Goal: Task Accomplishment & Management: Complete application form

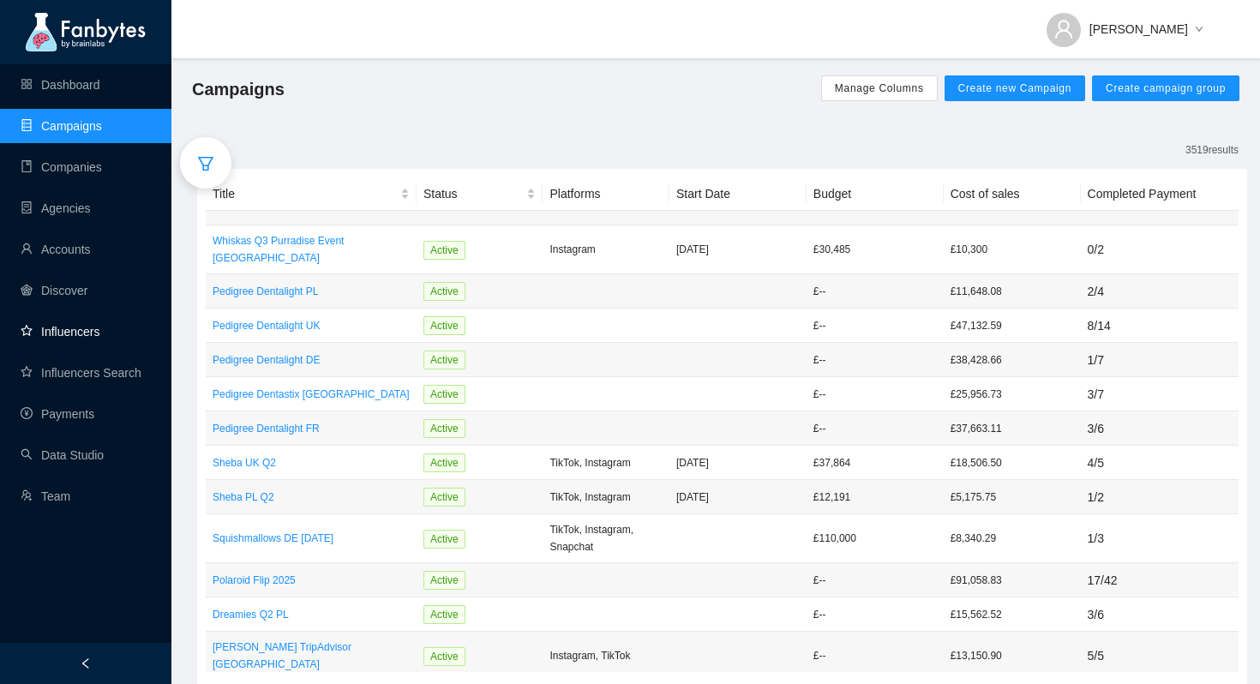
click at [75, 334] on link "Influencers" at bounding box center [60, 332] width 79 height 14
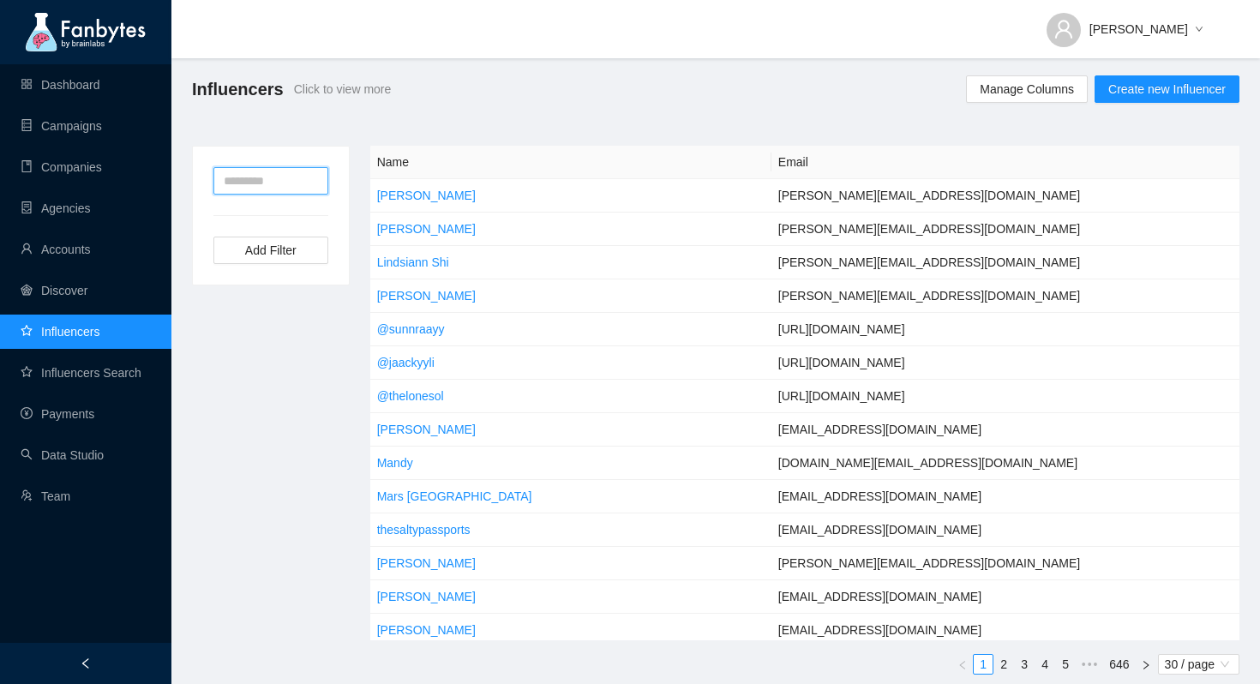
click at [261, 188] on input "text" at bounding box center [270, 180] width 115 height 27
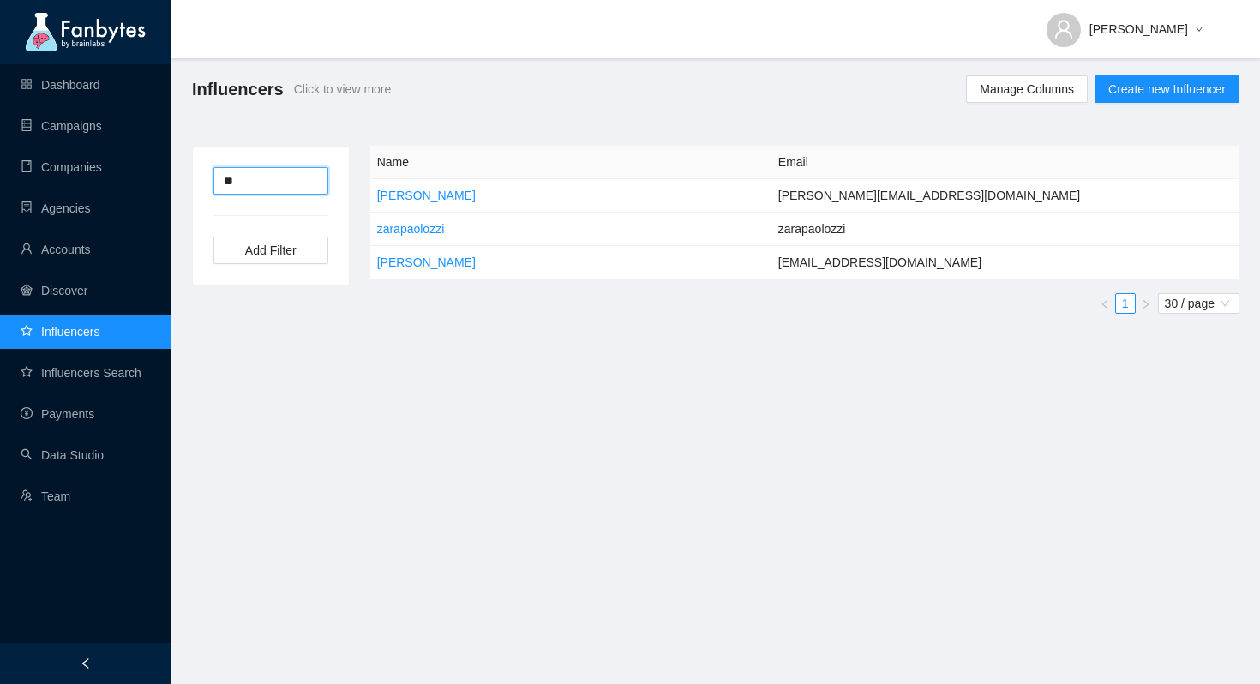
type input "*"
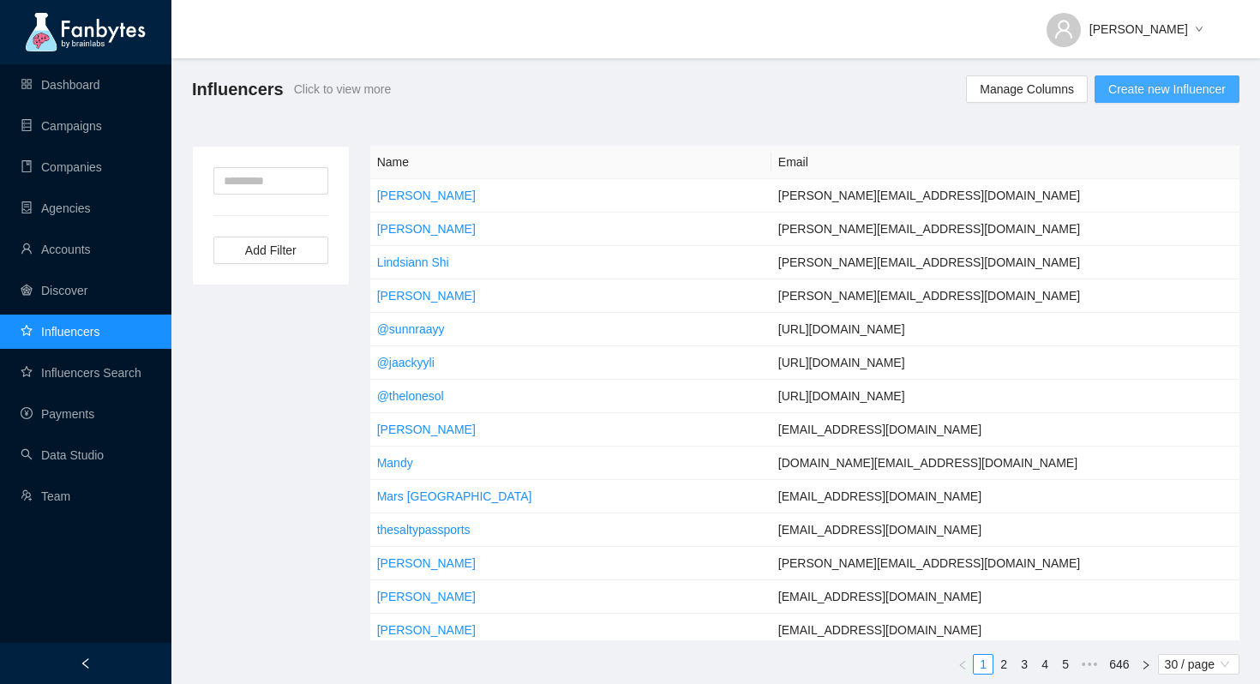
click at [1207, 91] on span "Create new Influencer" at bounding box center [1167, 89] width 117 height 19
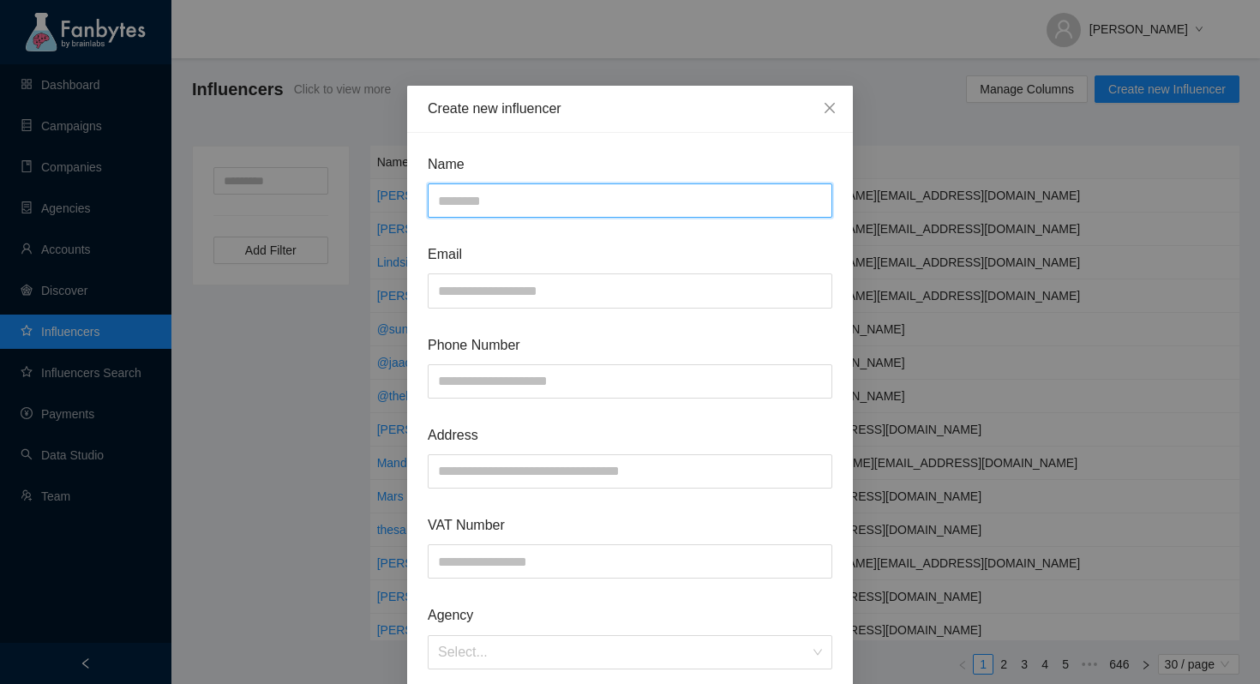
click at [577, 207] on input "text" at bounding box center [630, 200] width 405 height 34
type input "**********"
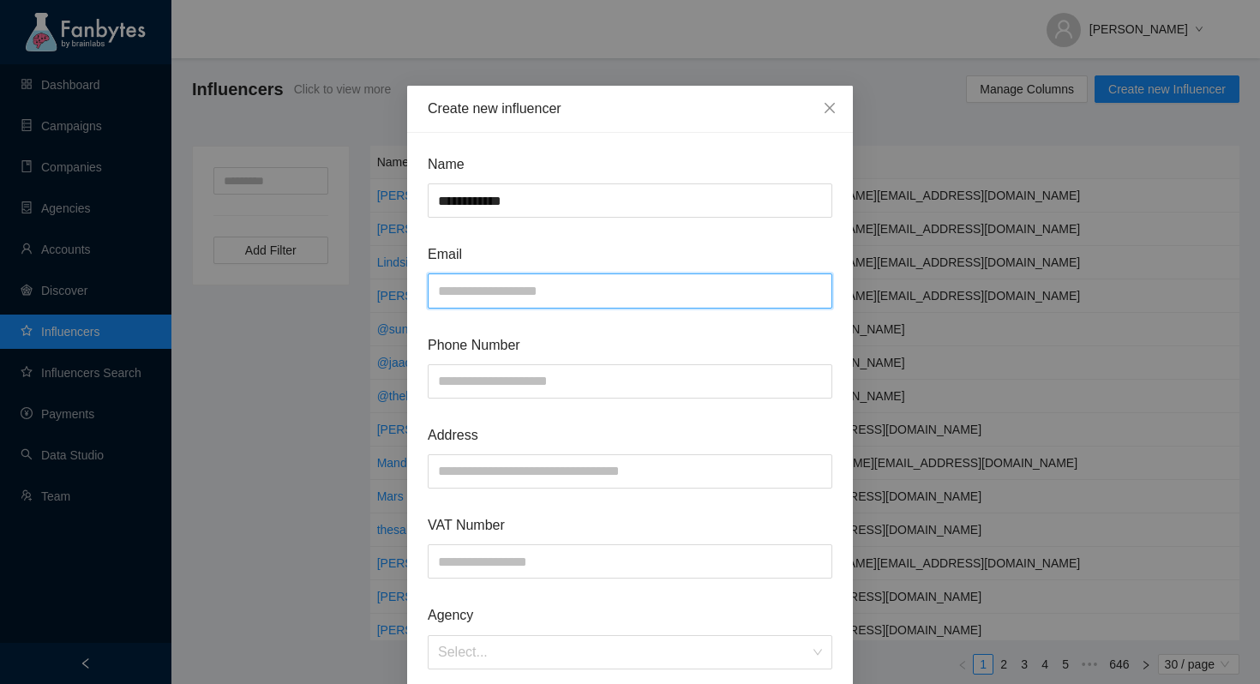
click at [527, 288] on input "text" at bounding box center [630, 291] width 405 height 34
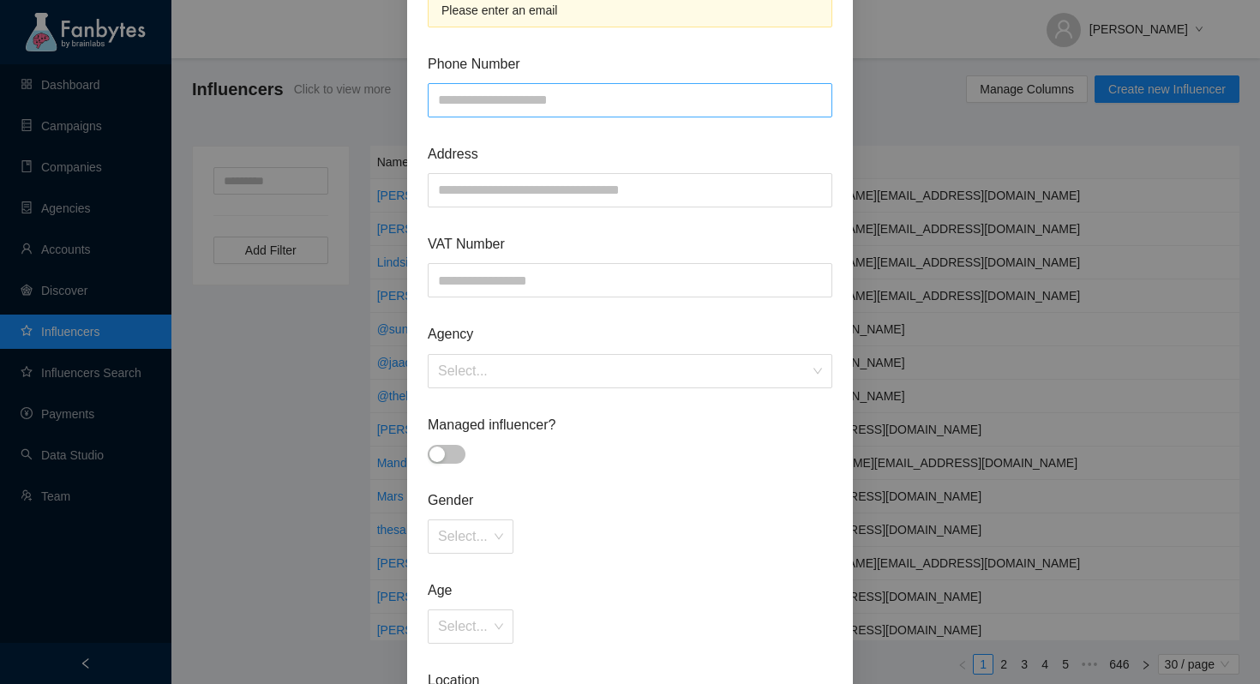
scroll to position [214, 0]
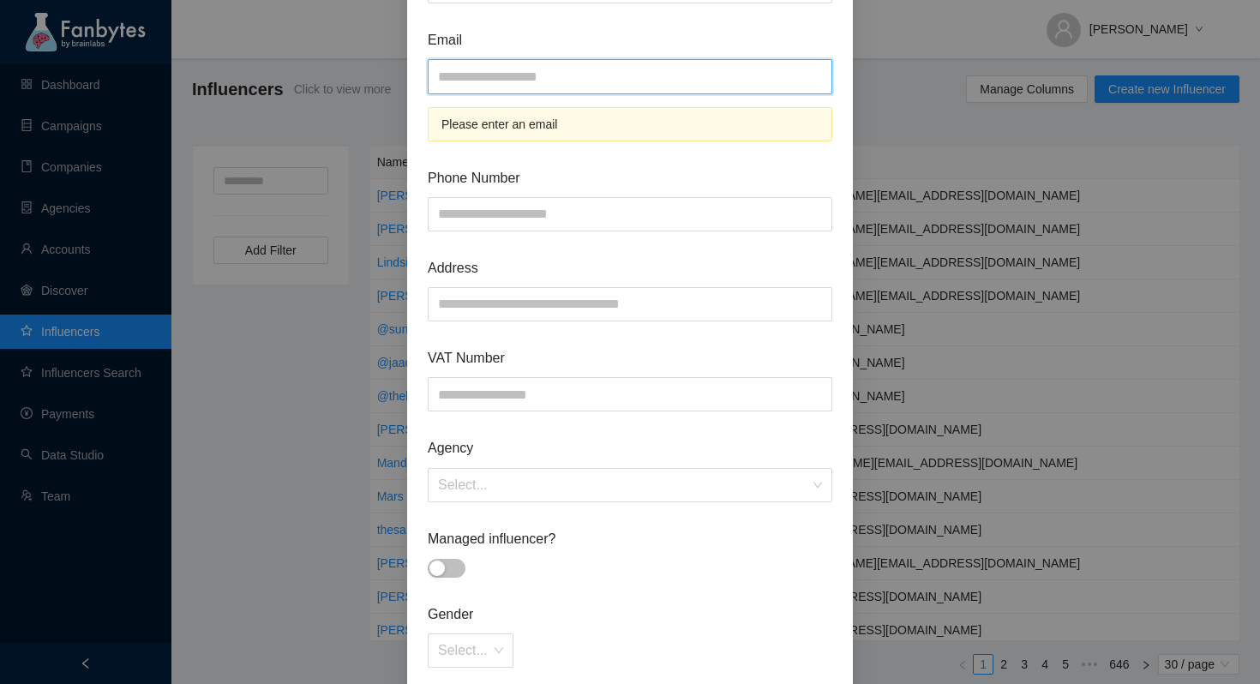
click at [535, 80] on input "text" at bounding box center [630, 76] width 405 height 34
paste input "**********"
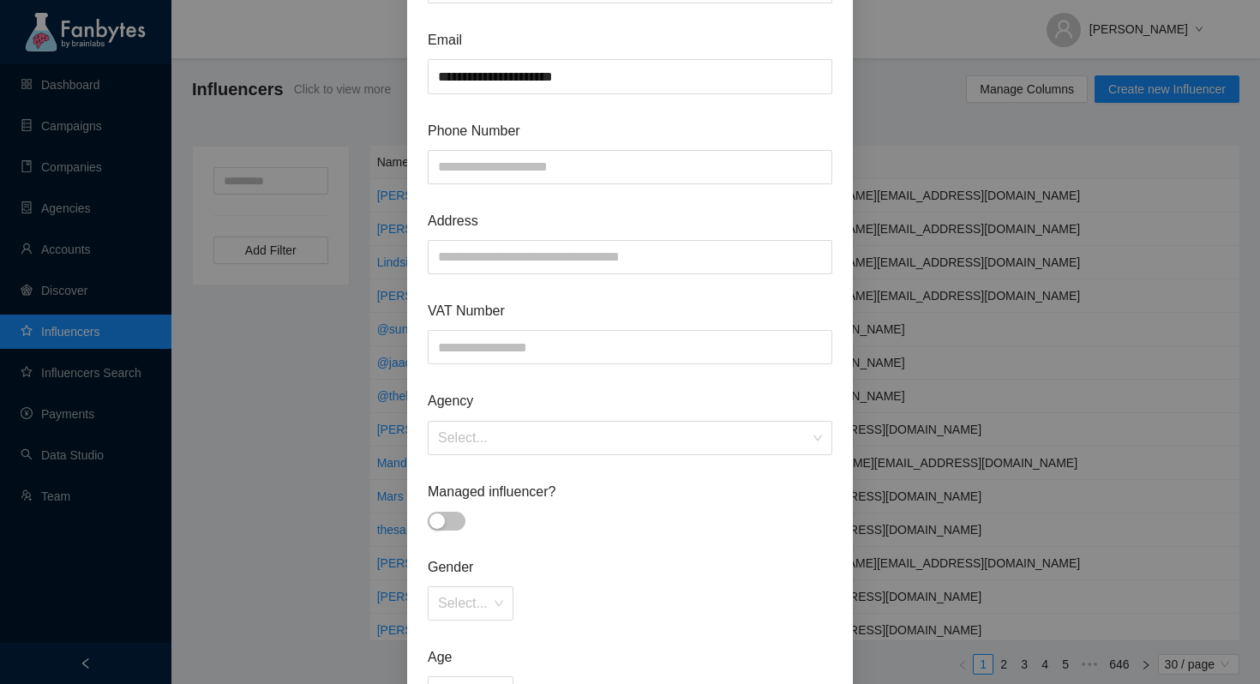
click at [779, 128] on span "Phone Number" at bounding box center [630, 130] width 405 height 21
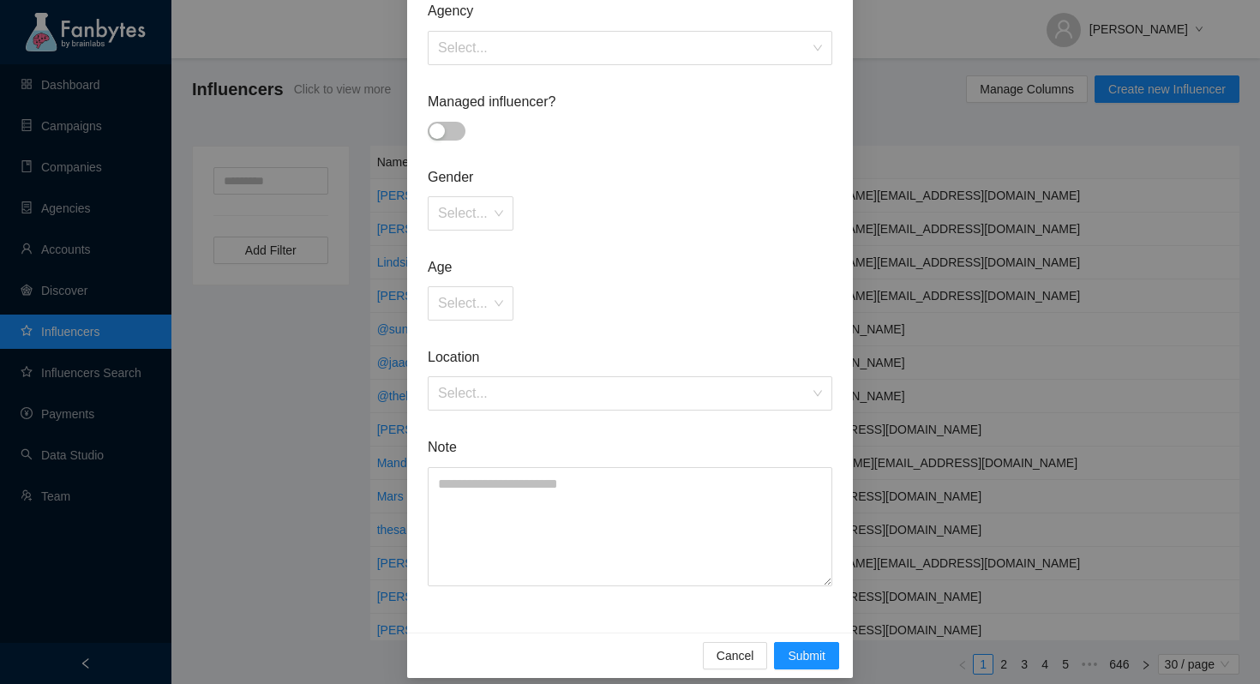
scroll to position [619, 0]
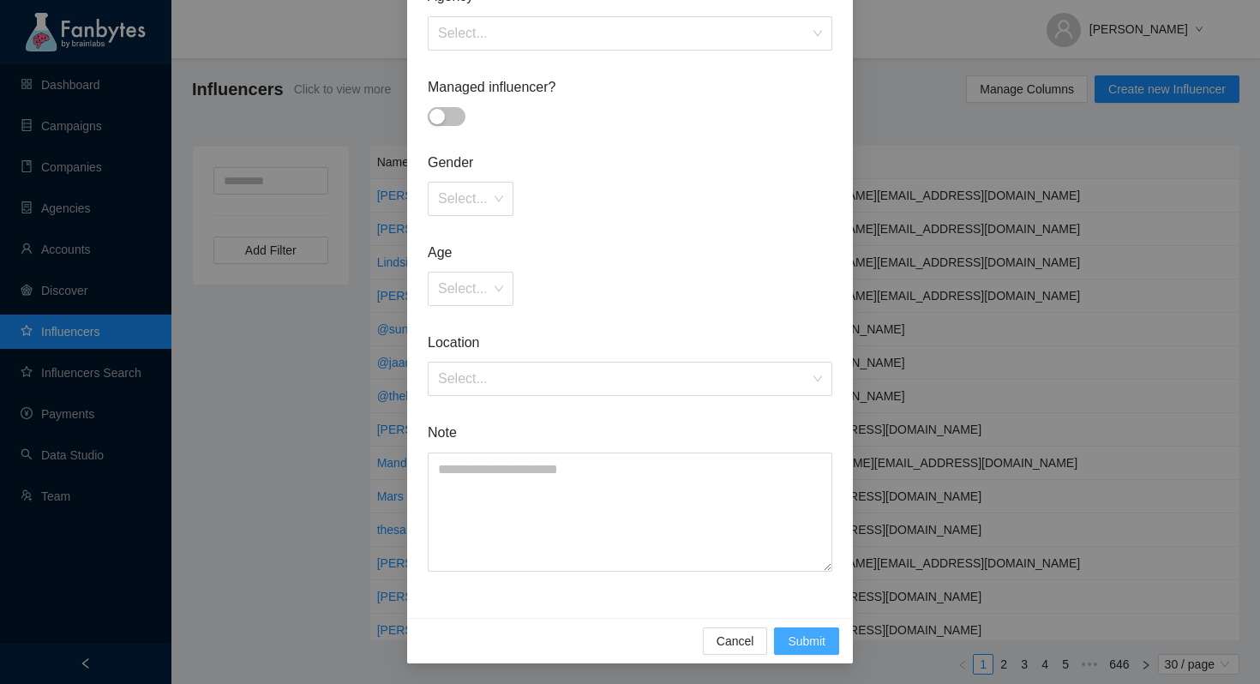
click at [796, 644] on span "Submit" at bounding box center [807, 641] width 38 height 19
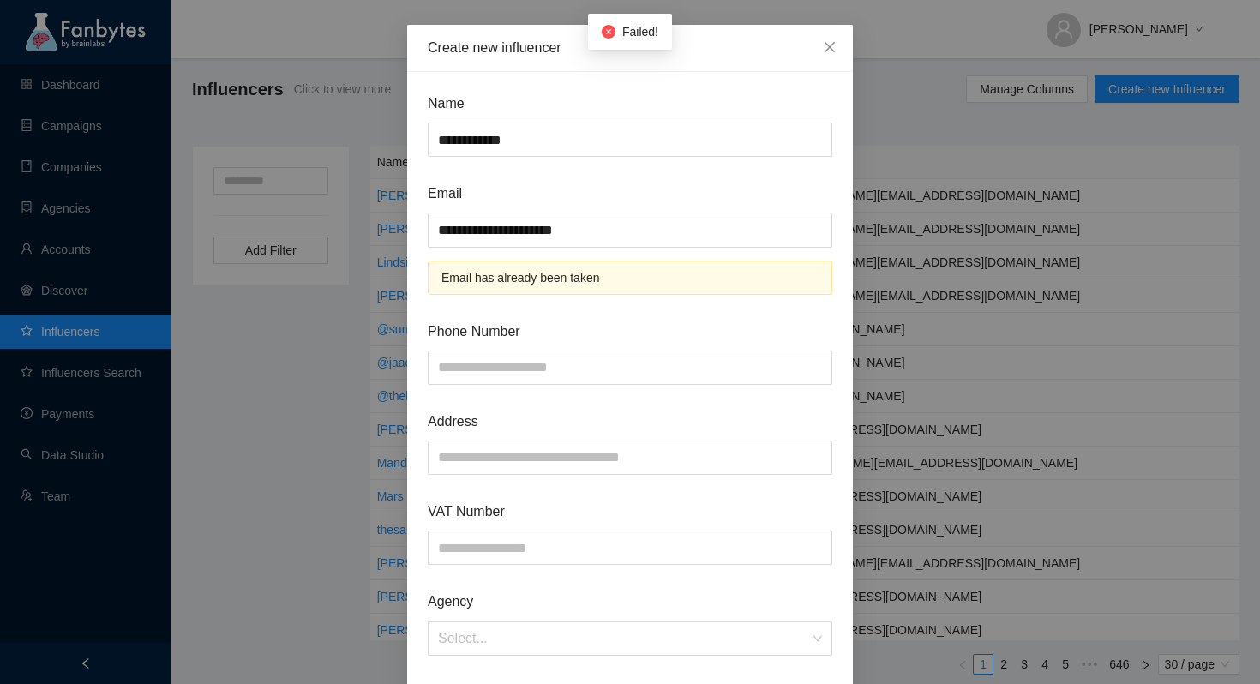
scroll to position [0, 0]
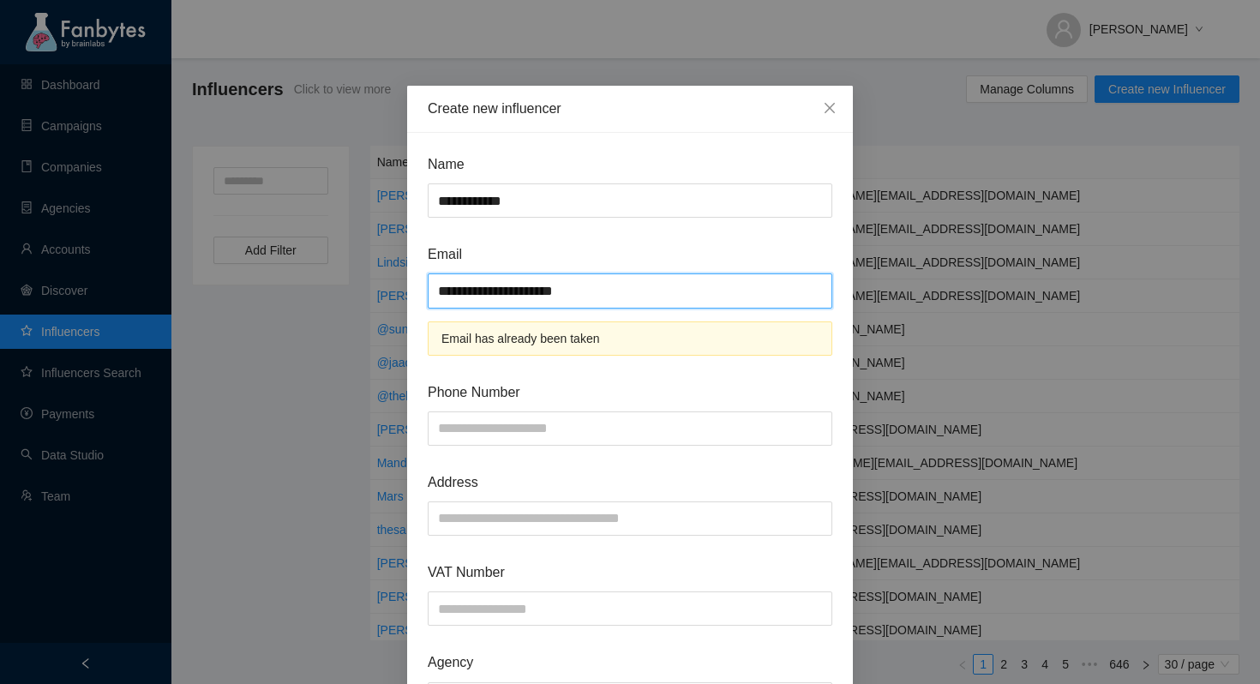
click at [527, 288] on input "**********" at bounding box center [630, 291] width 405 height 34
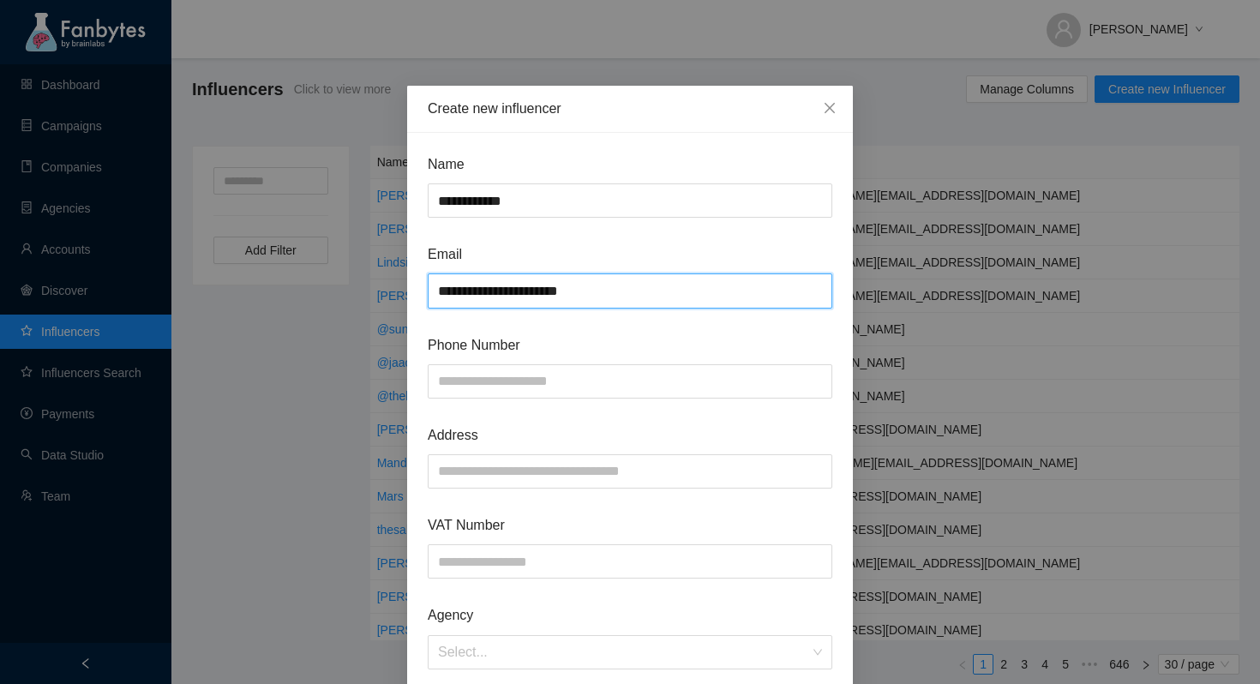
type input "**********"
click at [693, 320] on form "**********" at bounding box center [630, 671] width 405 height 1037
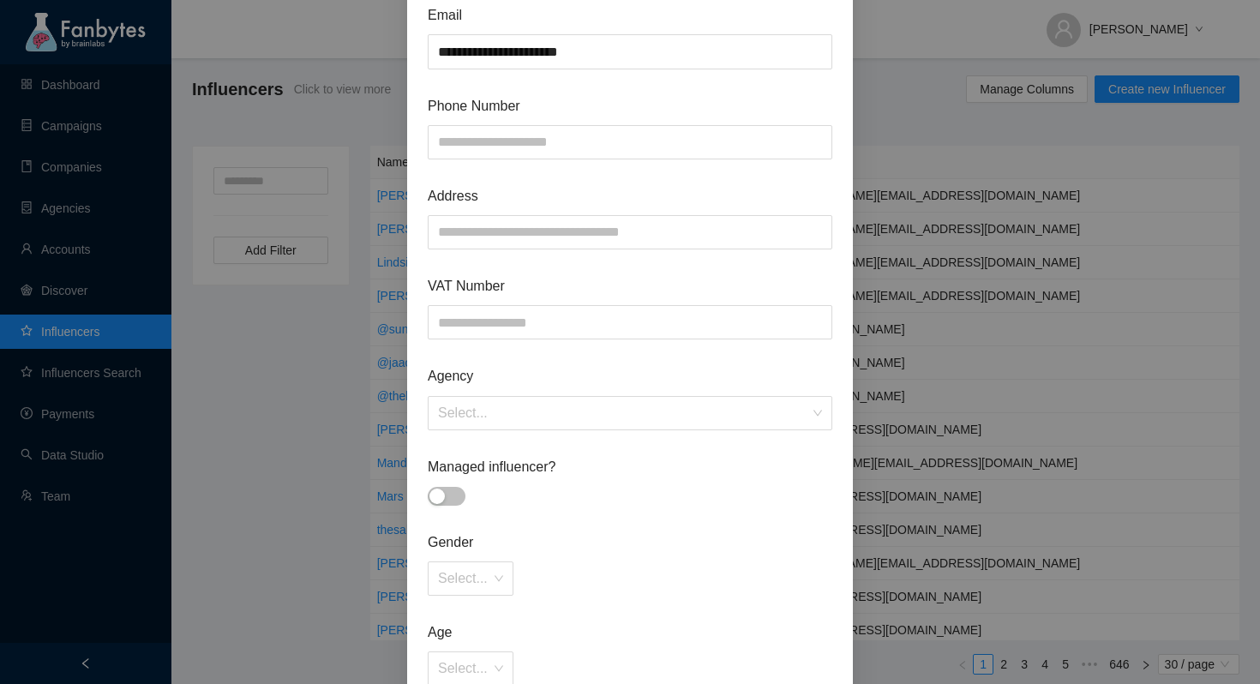
scroll to position [619, 0]
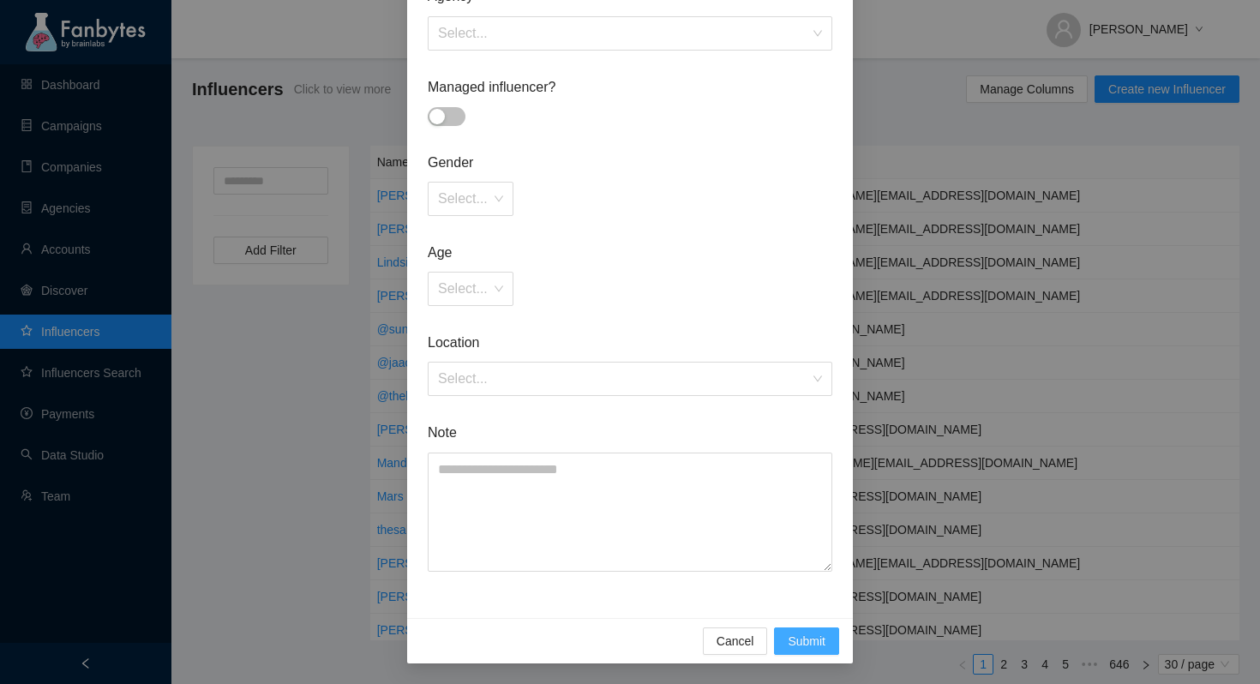
click at [805, 634] on span "Submit" at bounding box center [807, 641] width 38 height 19
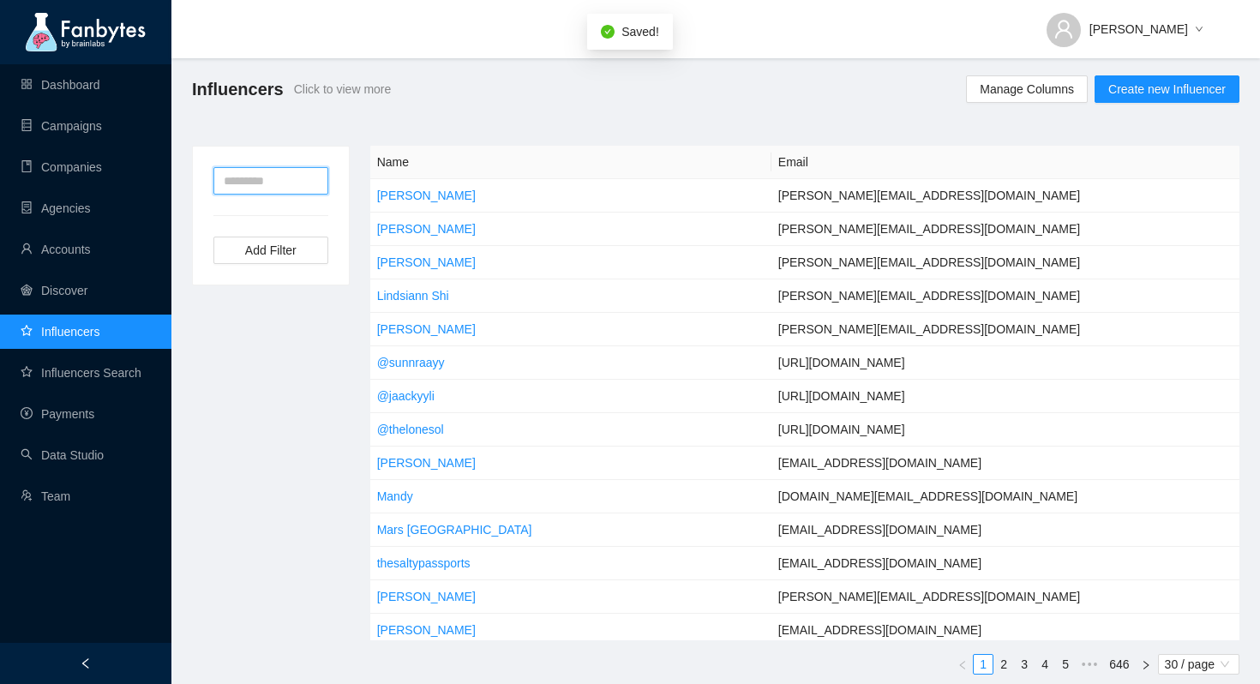
click at [286, 180] on input "text" at bounding box center [270, 180] width 115 height 27
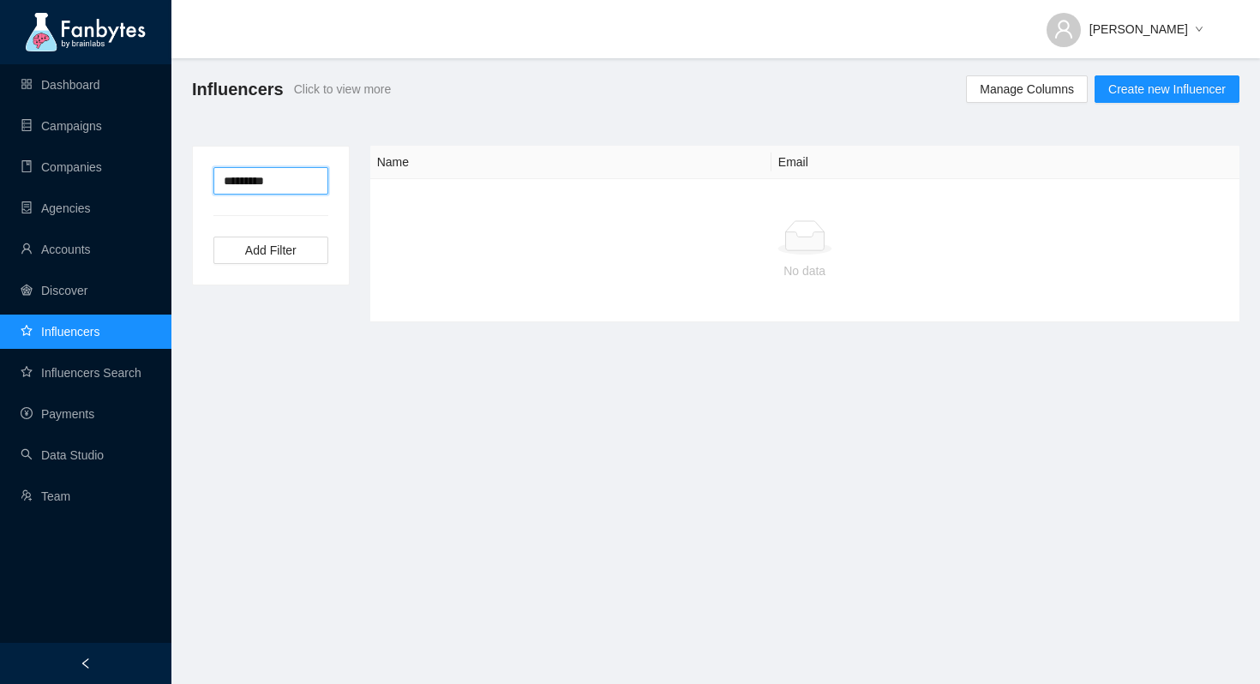
type input "*********"
click at [580, 107] on div "Influencers Click to view more Manage Columns Create new Influencer" at bounding box center [715, 89] width 1089 height 62
drag, startPoint x: 291, startPoint y: 179, endPoint x: 148, endPoint y: 178, distance: 142.3
click at [148, 178] on section "Dashboard Campaigns Companies Agencies Accounts Discover Influencers Influencer…" at bounding box center [630, 342] width 1260 height 684
click at [301, 416] on main "Influencers Click to view more Manage Columns Create new Influencer Add Filter …" at bounding box center [715, 342] width 1089 height 684
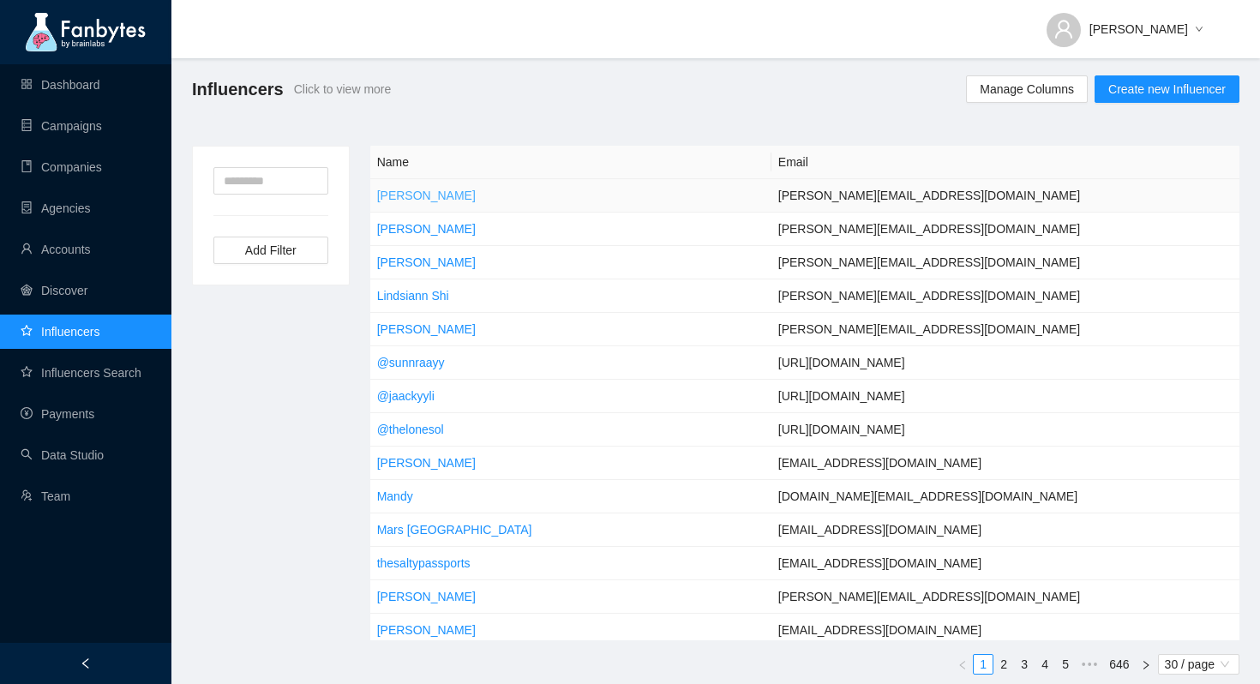
click at [446, 195] on link "[PERSON_NAME]" at bounding box center [426, 196] width 99 height 14
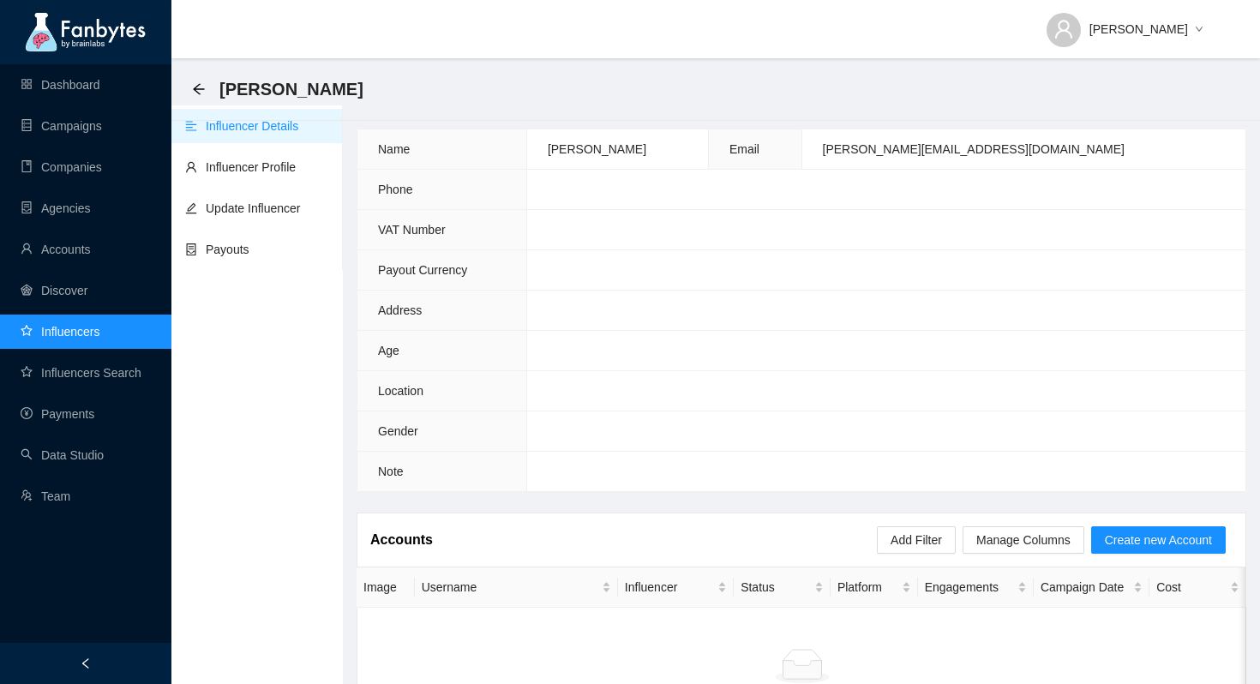
scroll to position [67, 0]
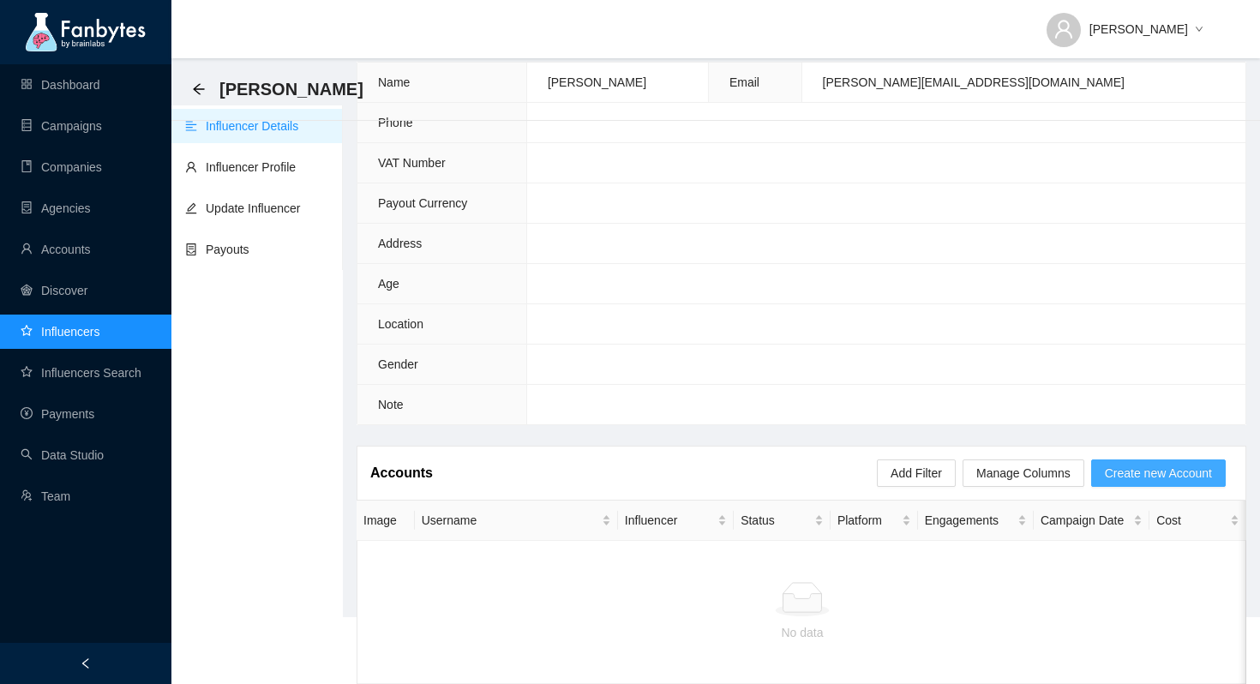
click at [1141, 469] on span "Create new Account" at bounding box center [1158, 473] width 107 height 19
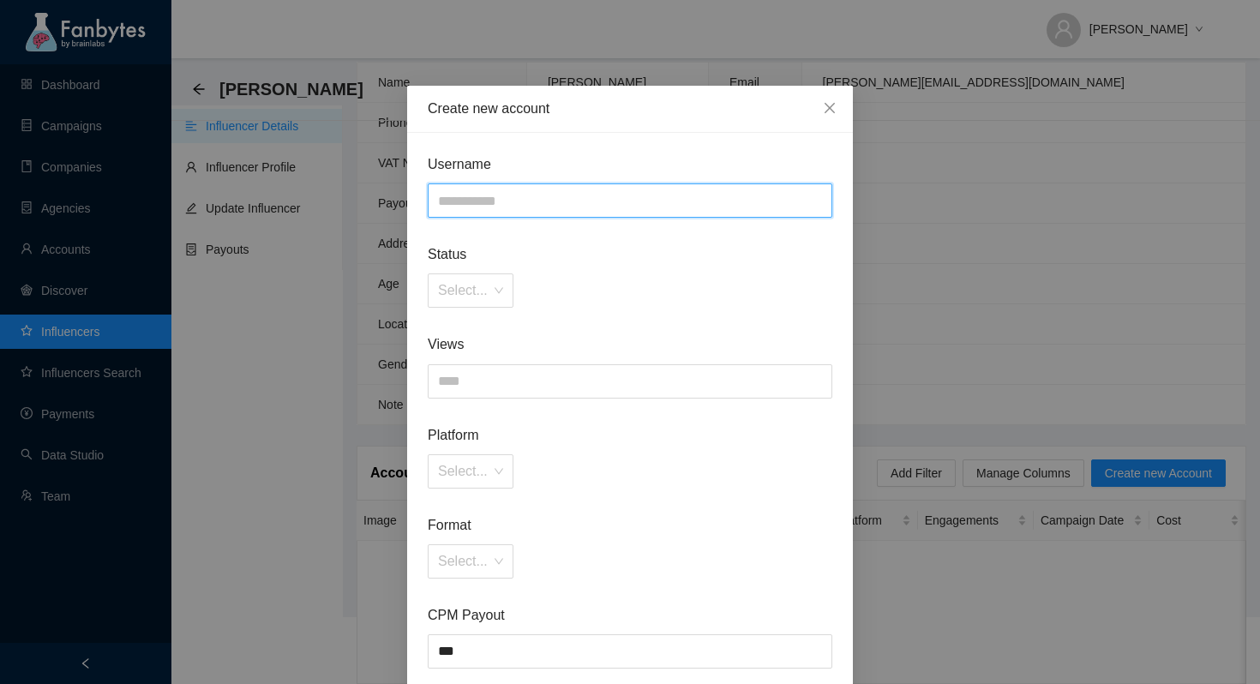
click at [556, 199] on input "text" at bounding box center [630, 200] width 405 height 34
click at [496, 286] on div "Select..." at bounding box center [471, 291] width 86 height 34
type input "*********"
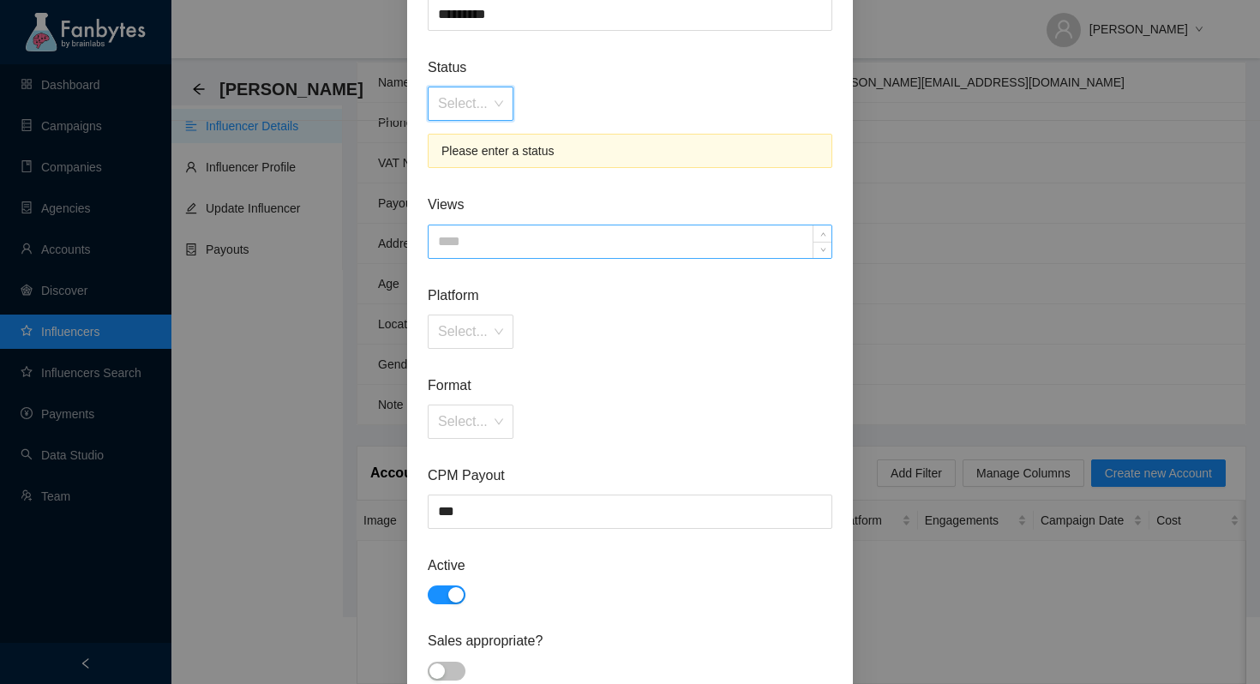
scroll to position [165, 0]
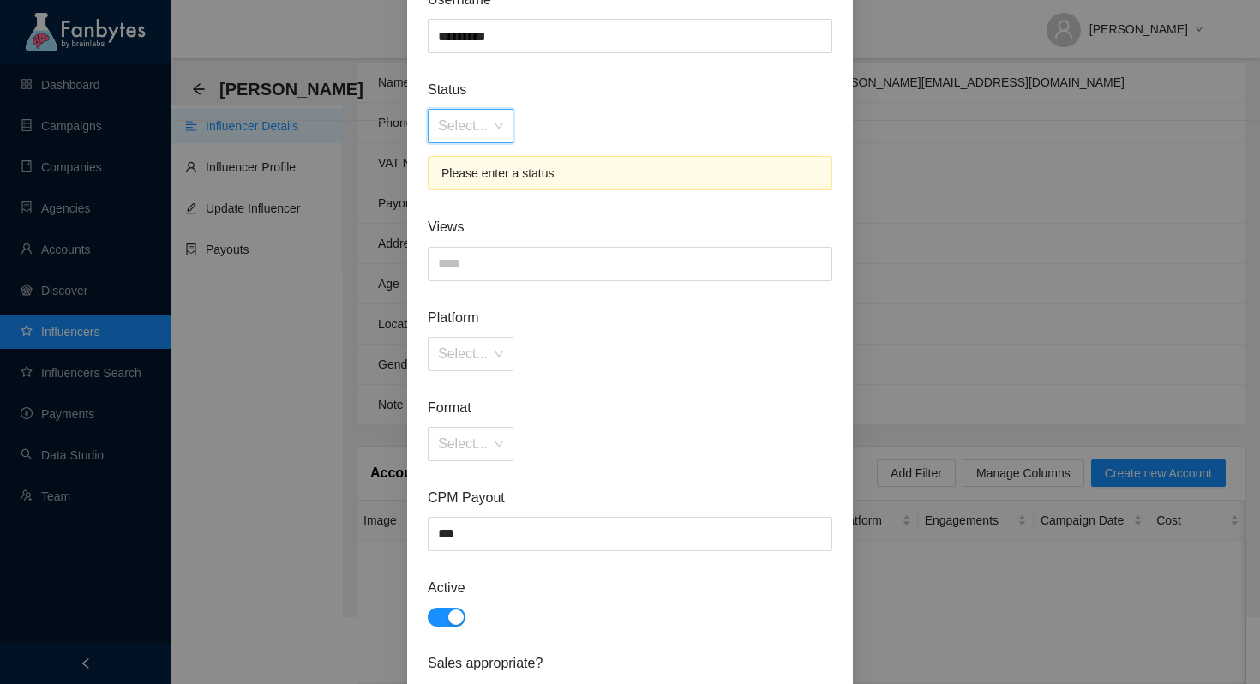
click at [482, 132] on input "search" at bounding box center [464, 126] width 53 height 33
click at [484, 184] on div "Verified" at bounding box center [471, 190] width 66 height 19
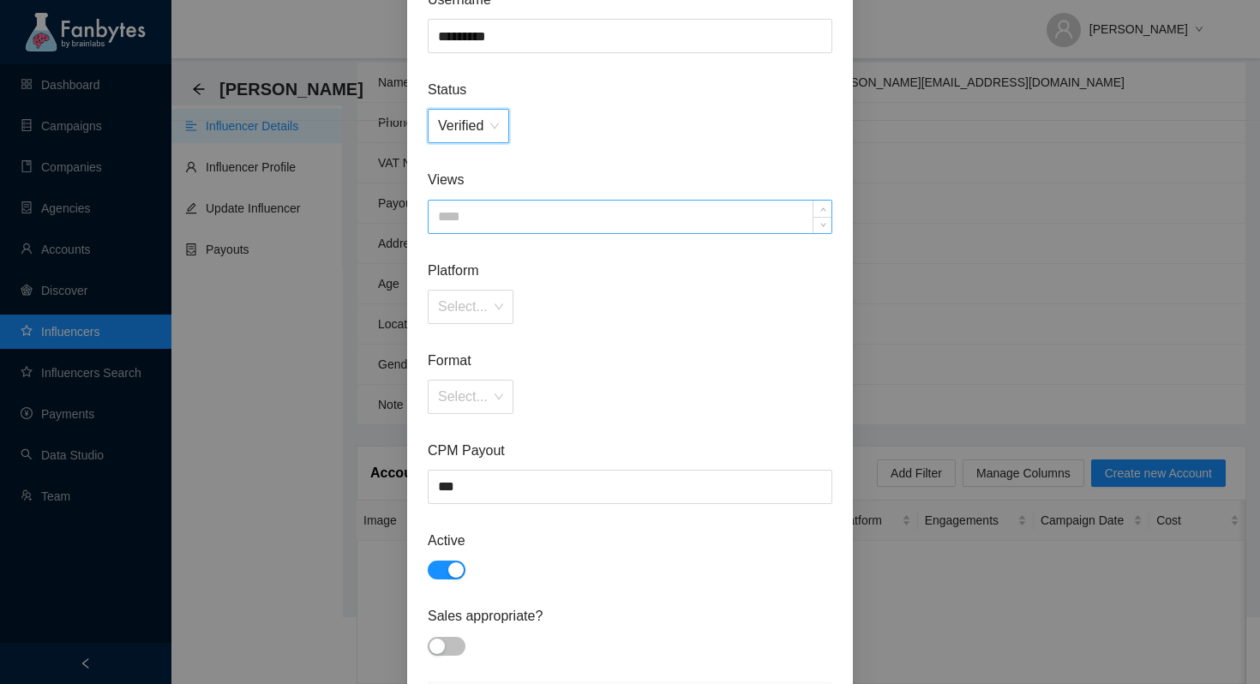
click at [484, 219] on input at bounding box center [630, 217] width 403 height 33
click at [493, 307] on div "Select..." at bounding box center [471, 307] width 86 height 34
type input "*****"
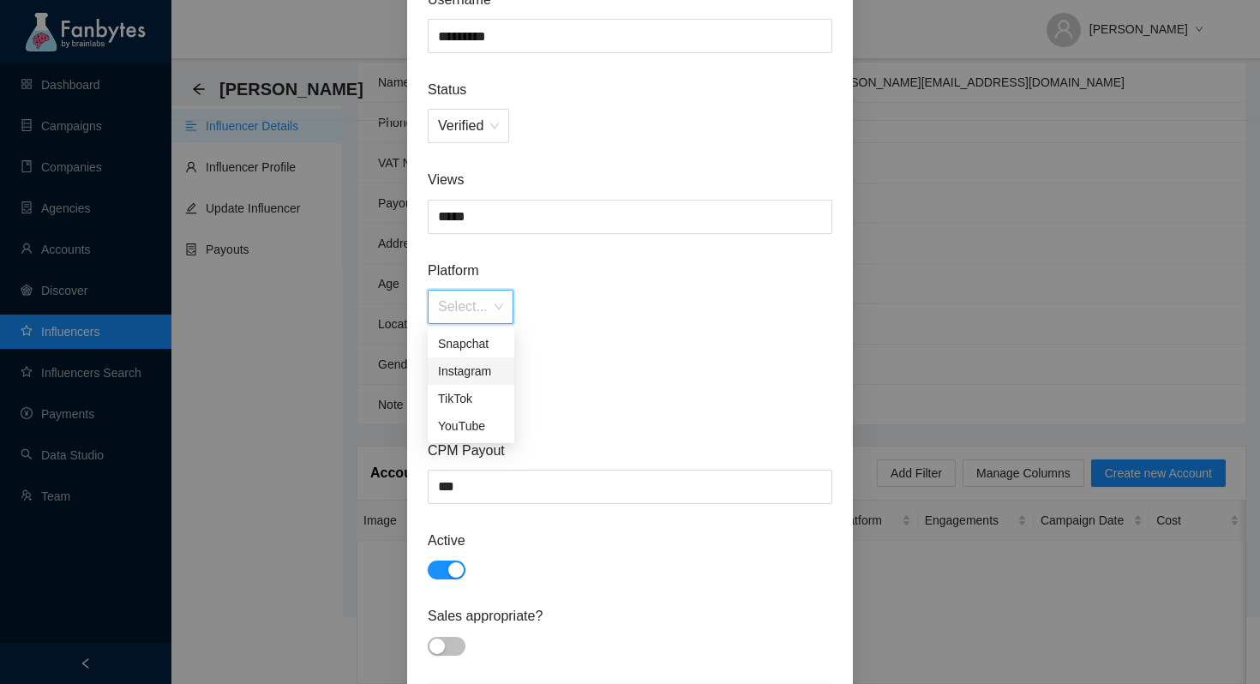
click at [485, 379] on div "Instagram" at bounding box center [471, 371] width 66 height 19
click at [508, 394] on div "Select..." at bounding box center [471, 397] width 86 height 34
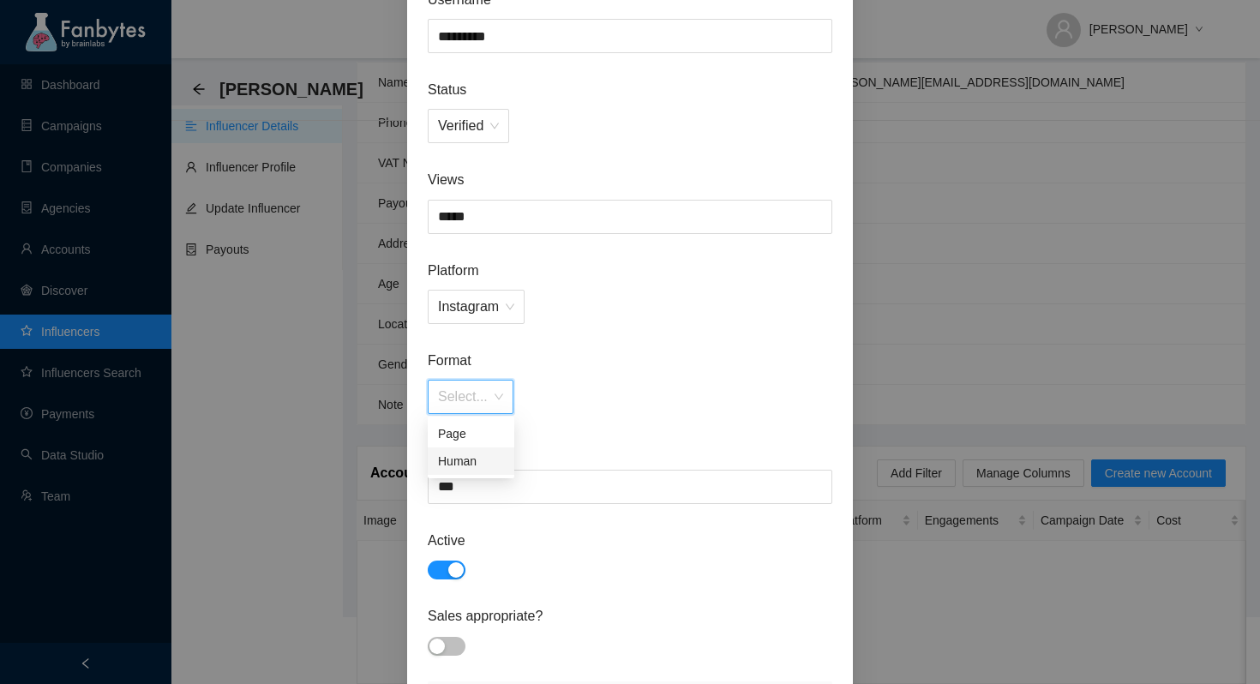
click at [502, 461] on div "Human" at bounding box center [471, 461] width 66 height 19
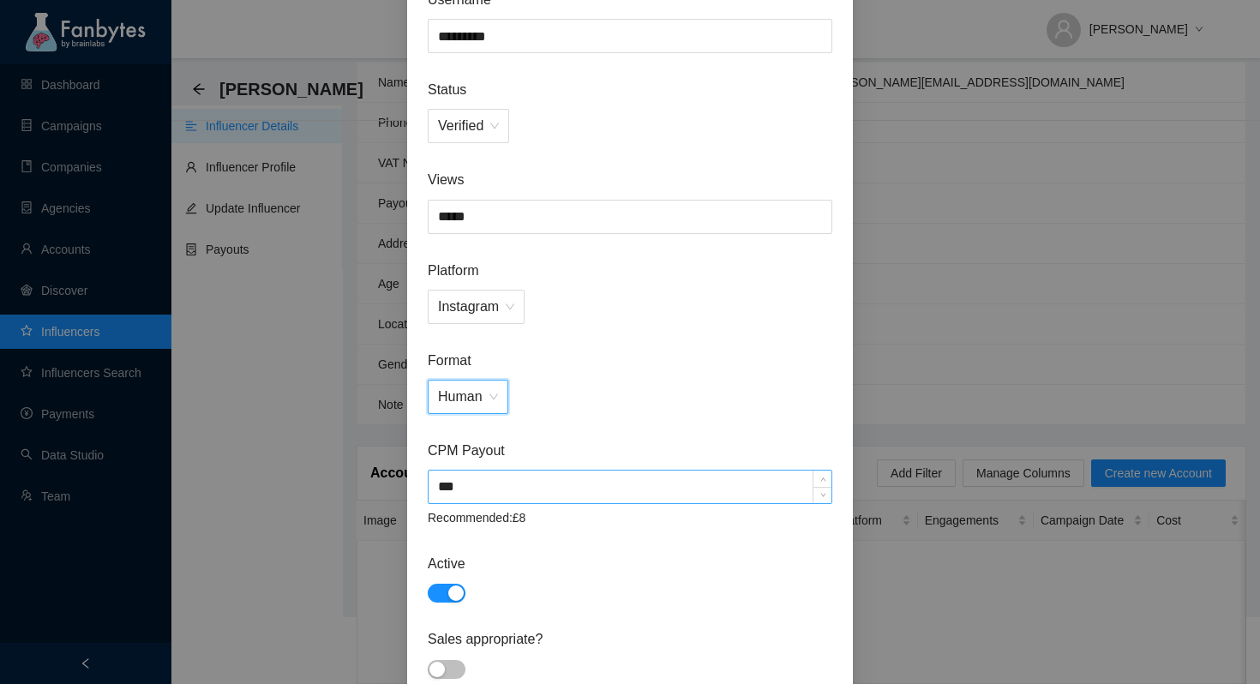
click at [469, 493] on input "***" at bounding box center [630, 487] width 403 height 33
type input "***"
click at [661, 424] on form "Username ********* Status Verified Views ***** Platform Instagram Format Human …" at bounding box center [630, 366] width 405 height 755
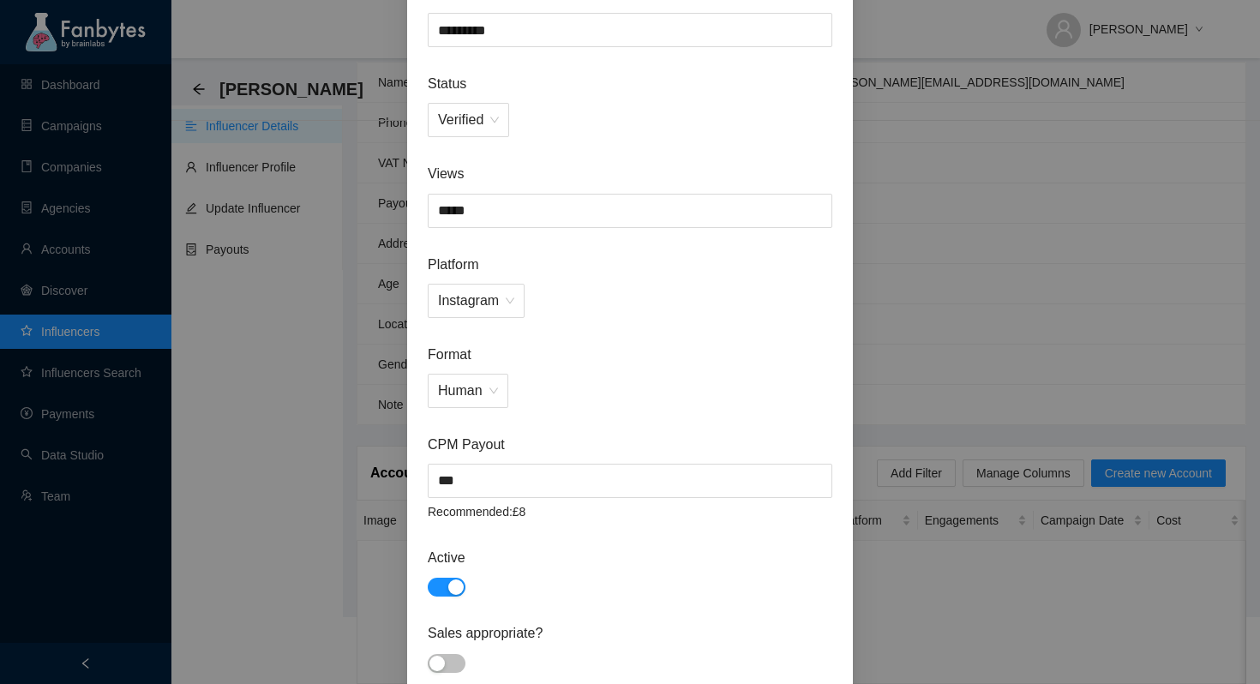
scroll to position [311, 0]
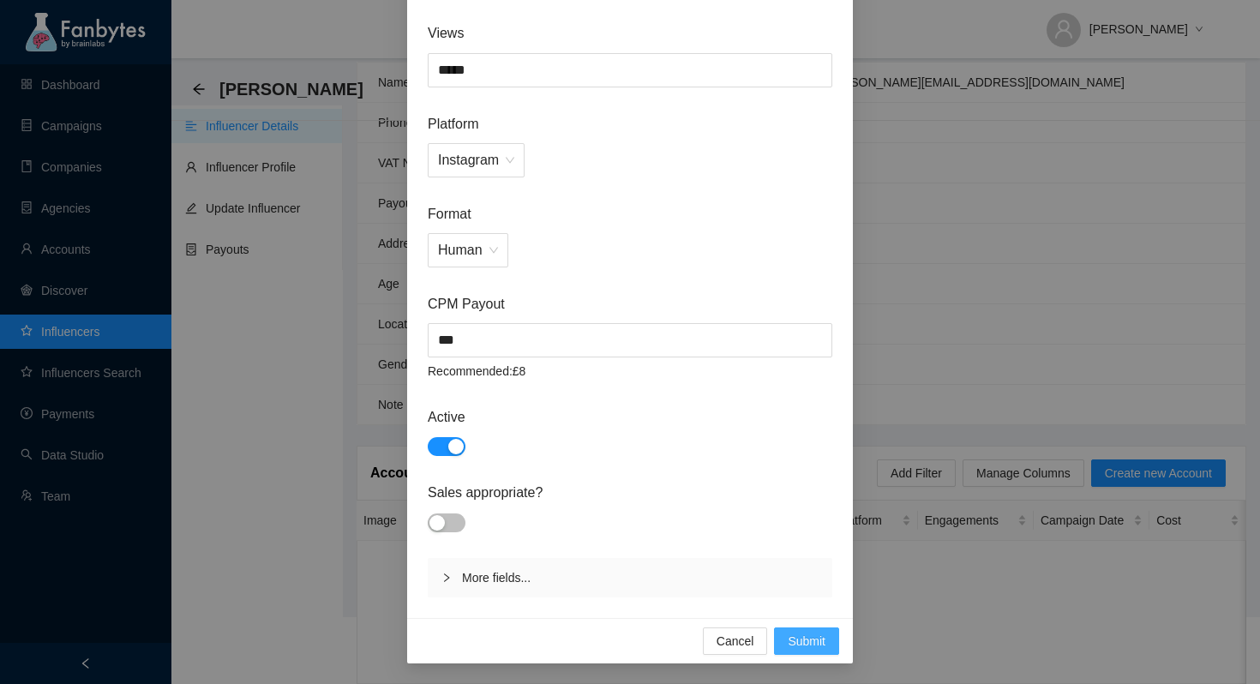
click at [814, 637] on span "Submit" at bounding box center [807, 641] width 38 height 19
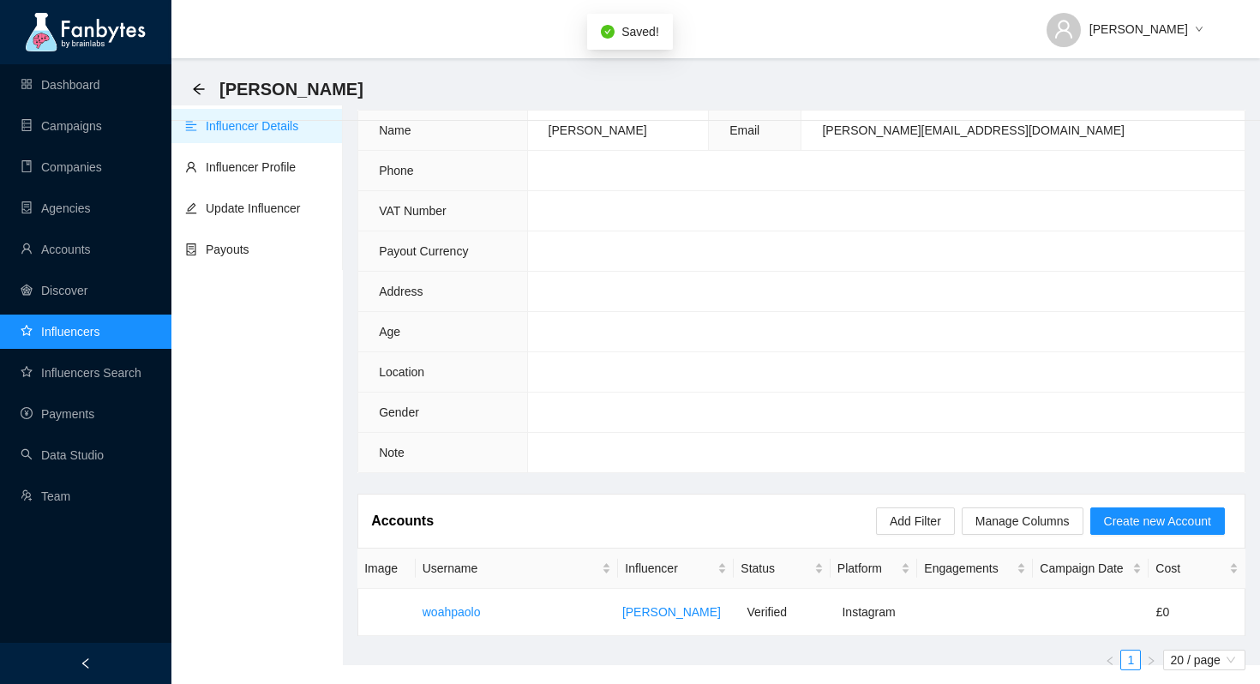
scroll to position [31, 0]
click at [78, 126] on link "Campaigns" at bounding box center [61, 126] width 81 height 14
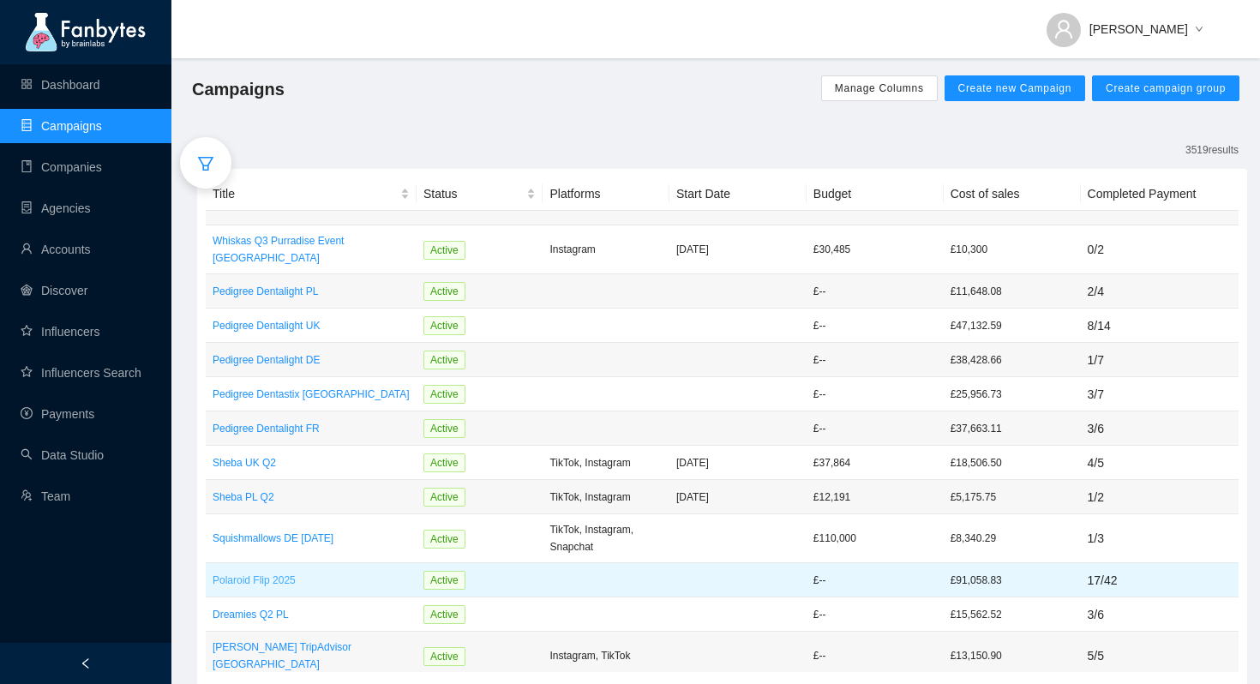
click at [284, 572] on p "Polaroid Flip 2025" at bounding box center [311, 580] width 197 height 17
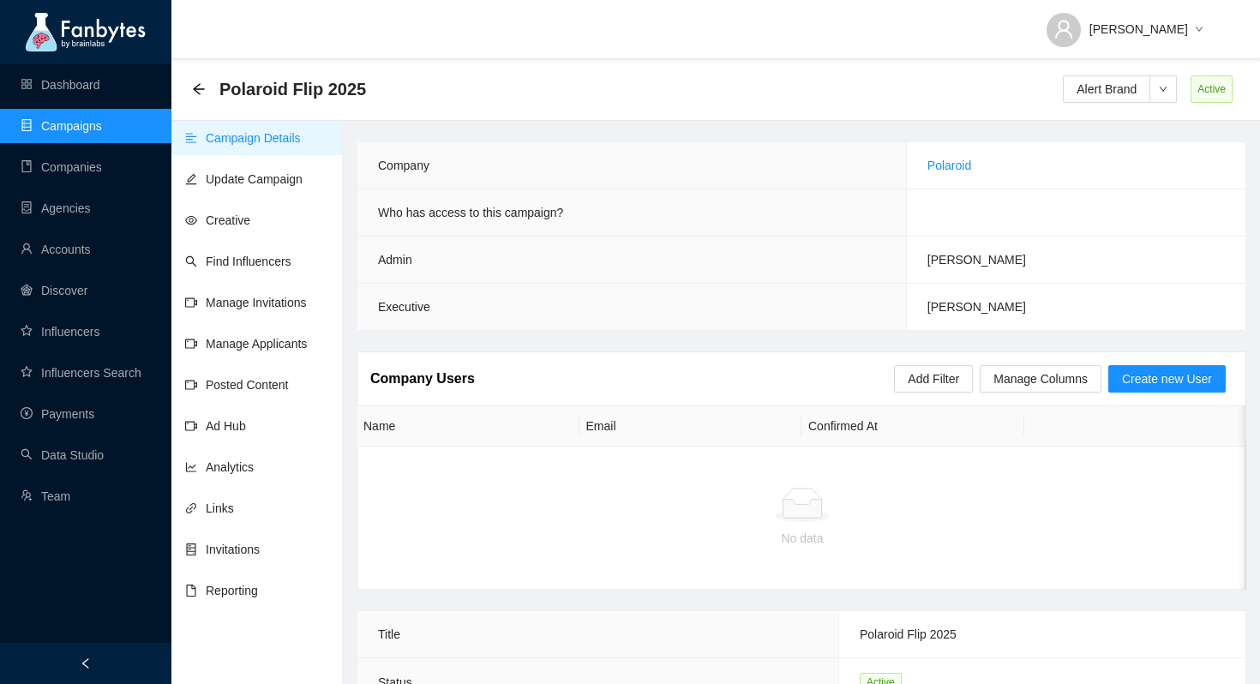
scroll to position [20, 0]
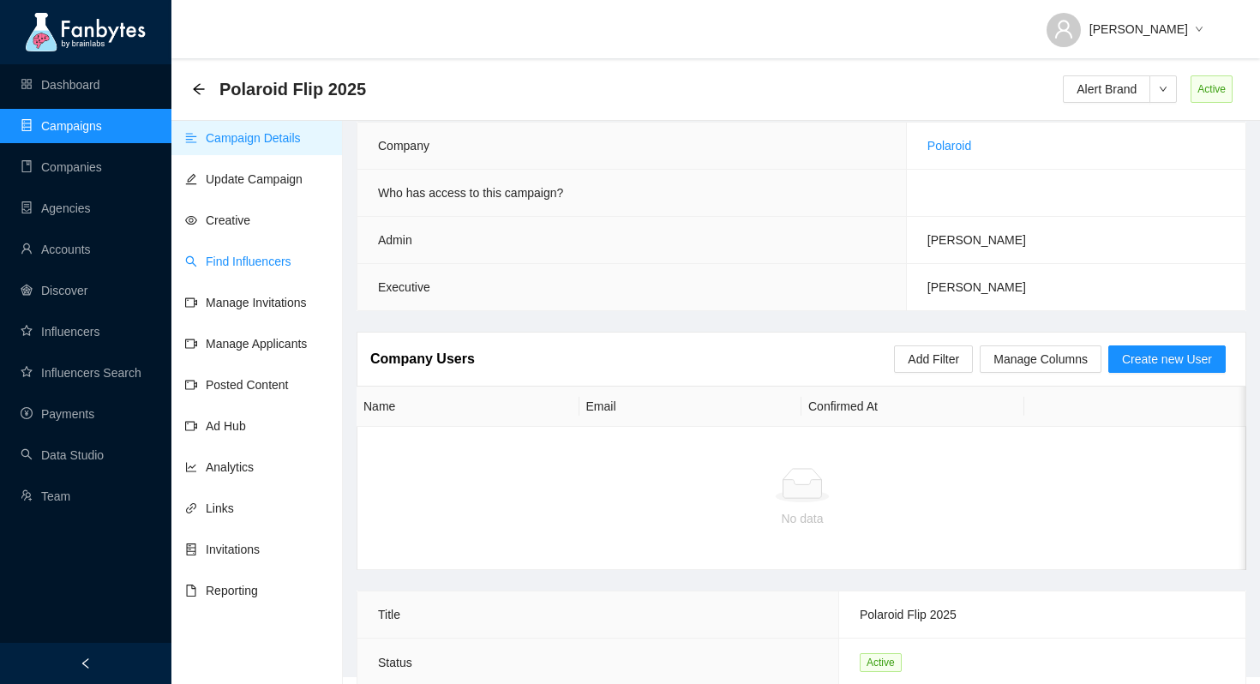
click at [265, 255] on link "Find Influencers" at bounding box center [238, 262] width 106 height 14
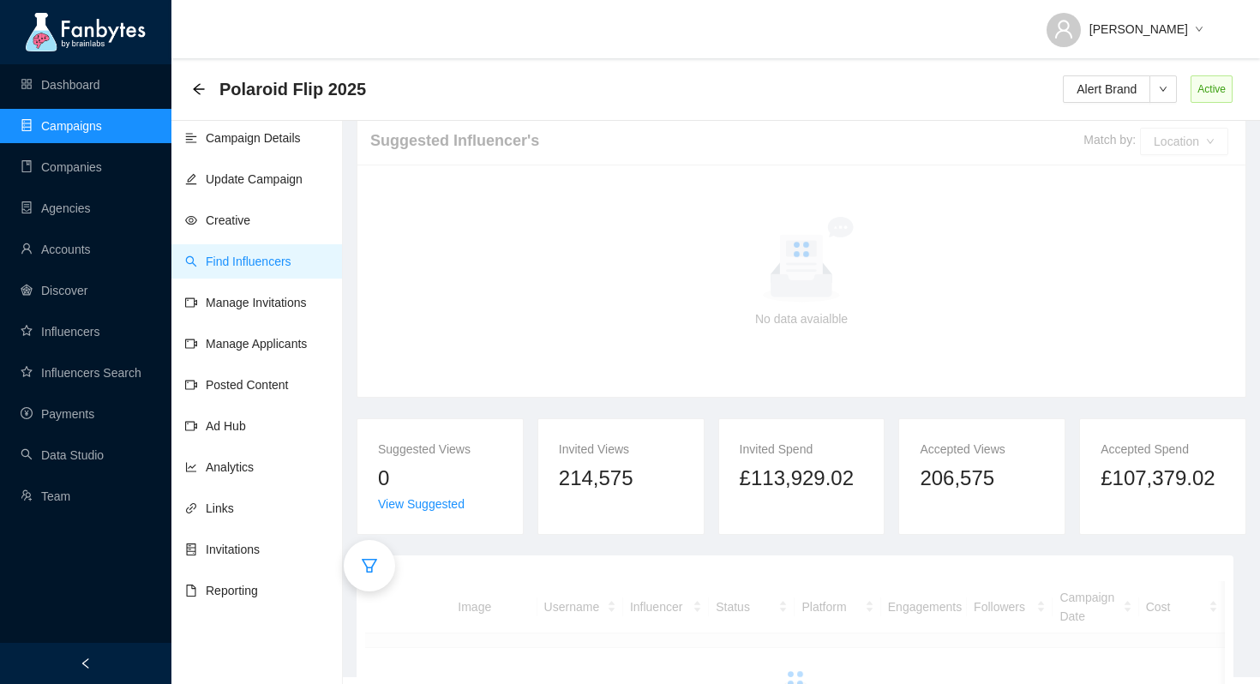
scroll to position [121, 0]
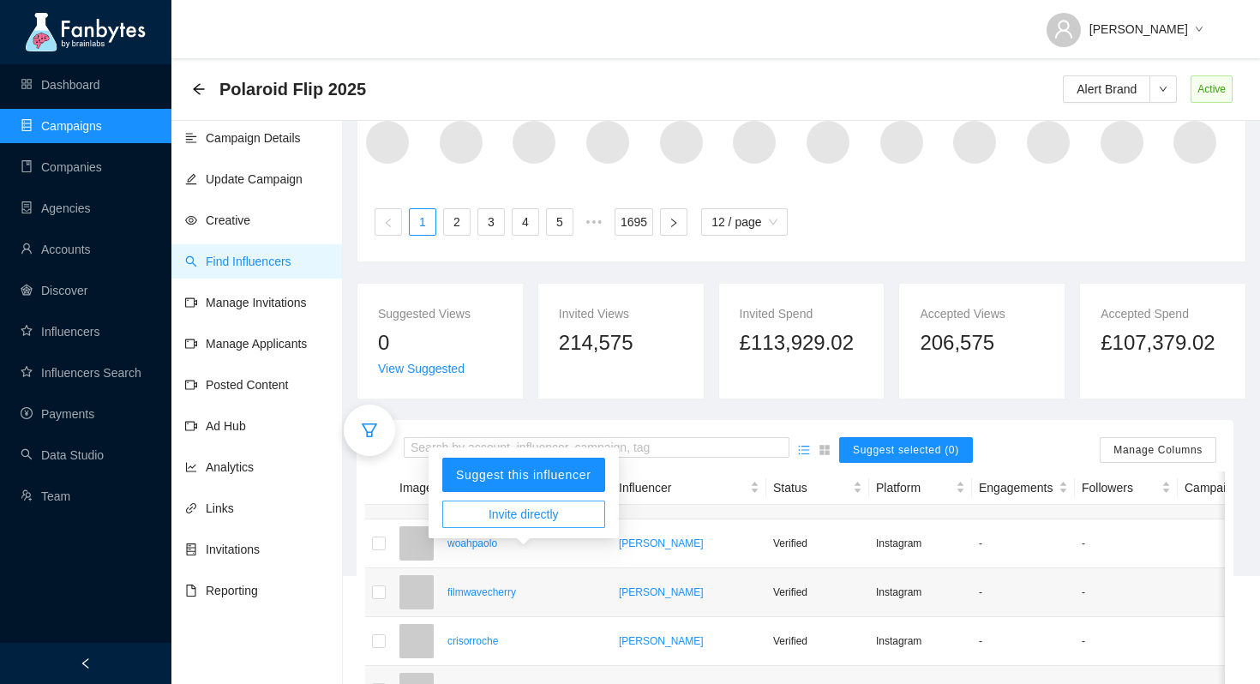
click at [527, 514] on span "Invite directly" at bounding box center [524, 514] width 70 height 19
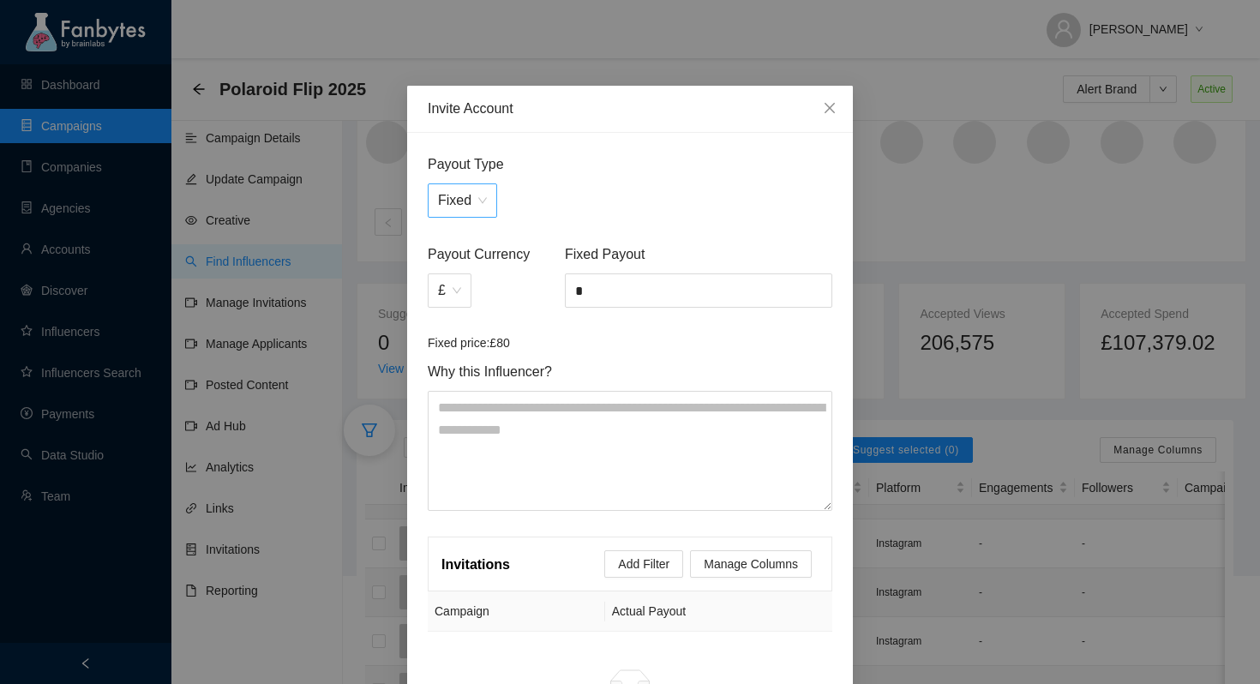
click at [476, 196] on span "Fixed" at bounding box center [462, 200] width 49 height 33
click at [835, 93] on span "Close" at bounding box center [830, 109] width 46 height 46
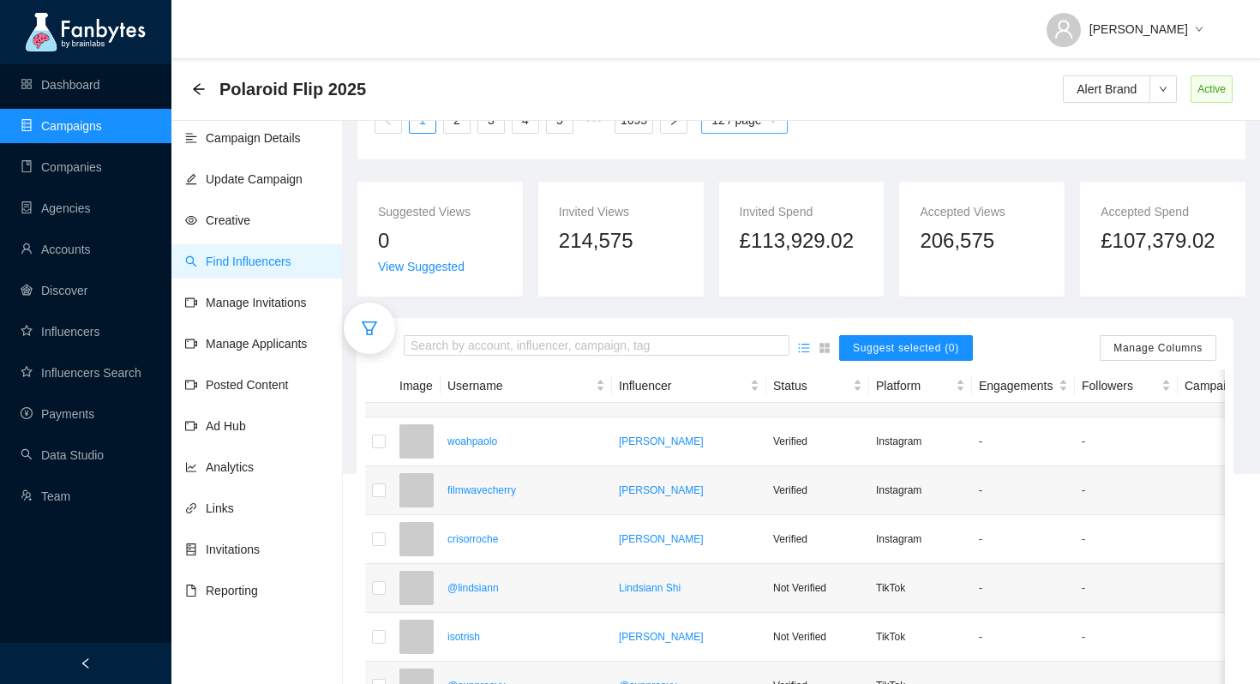
scroll to position [260, 0]
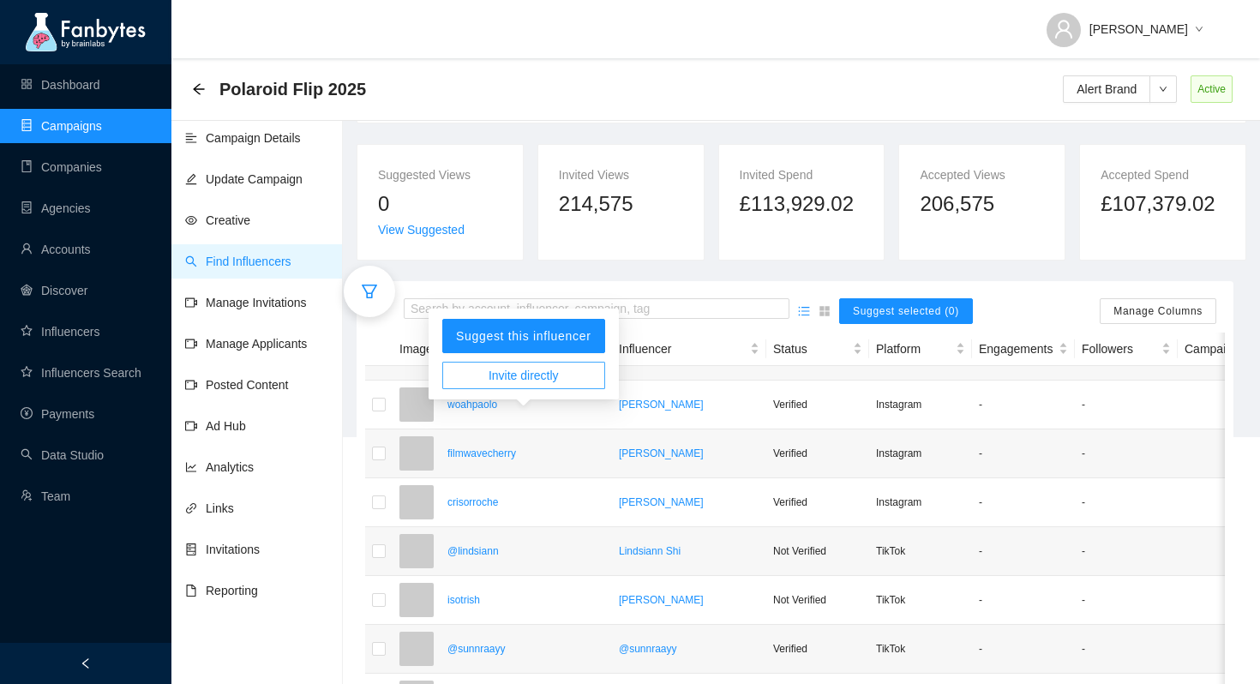
click at [494, 376] on span "Invite directly" at bounding box center [524, 375] width 70 height 19
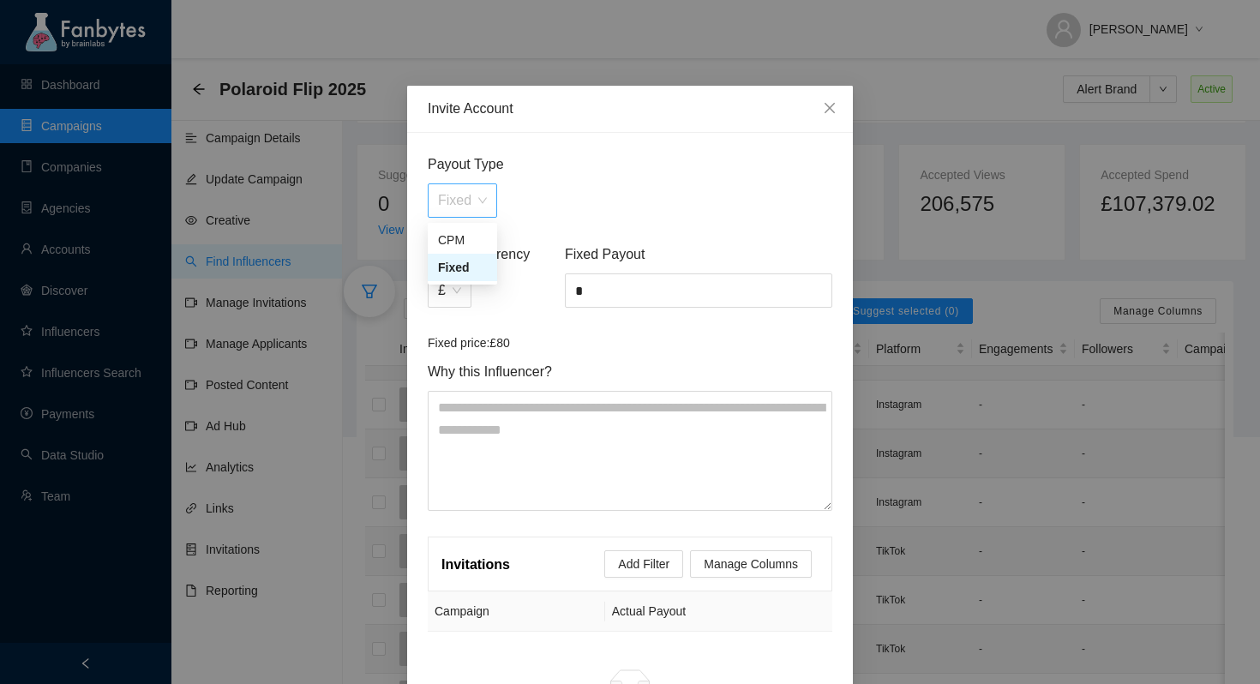
click at [472, 205] on span "Fixed" at bounding box center [462, 200] width 49 height 33
click at [469, 268] on div "Fixed" at bounding box center [462, 267] width 49 height 19
click at [459, 292] on span "£" at bounding box center [449, 290] width 23 height 33
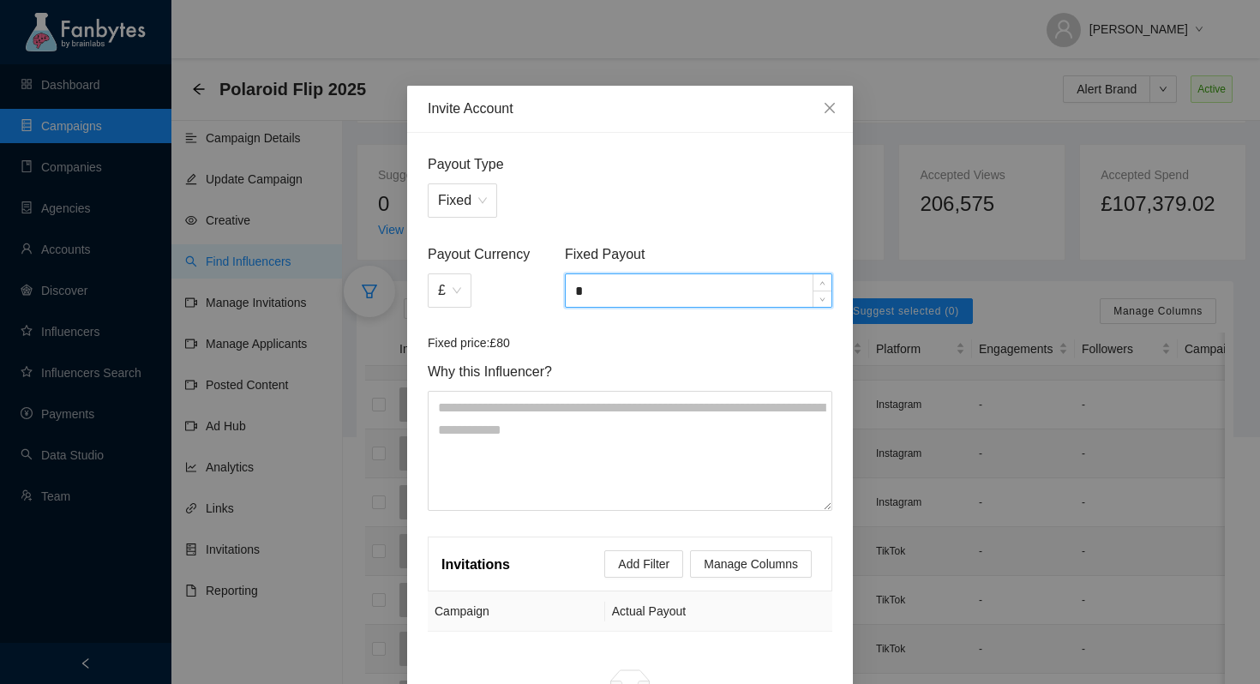
click at [647, 292] on input "*" at bounding box center [699, 290] width 266 height 33
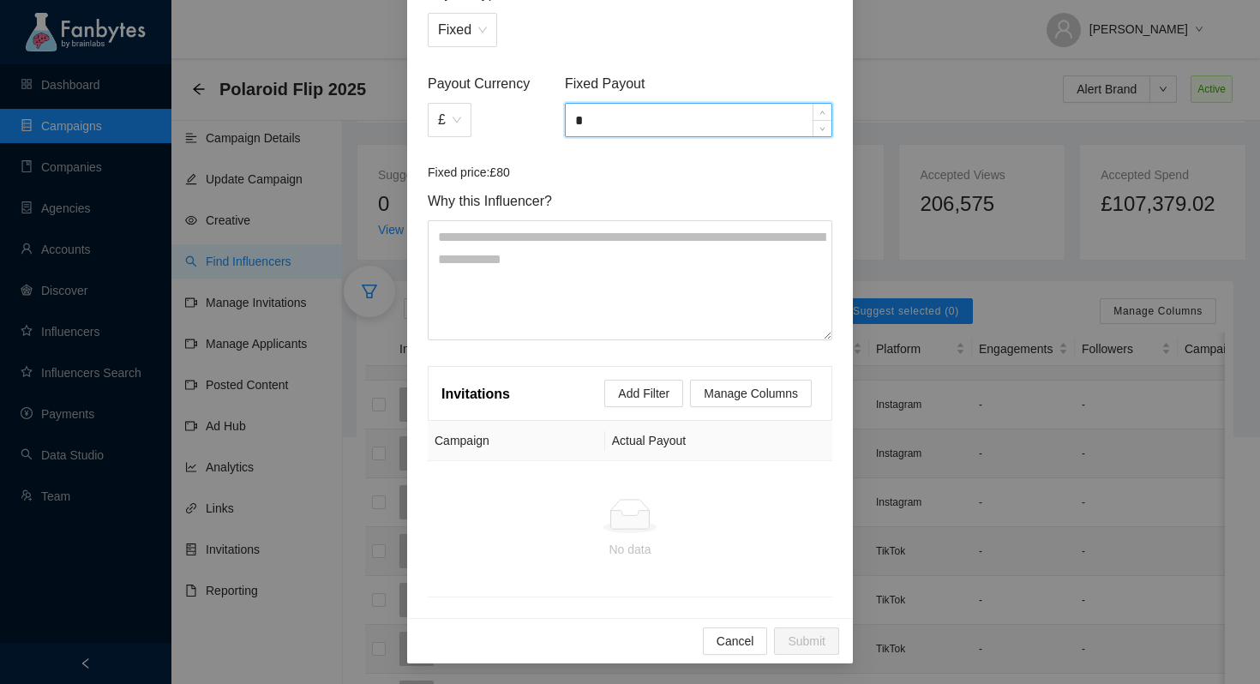
scroll to position [149, 0]
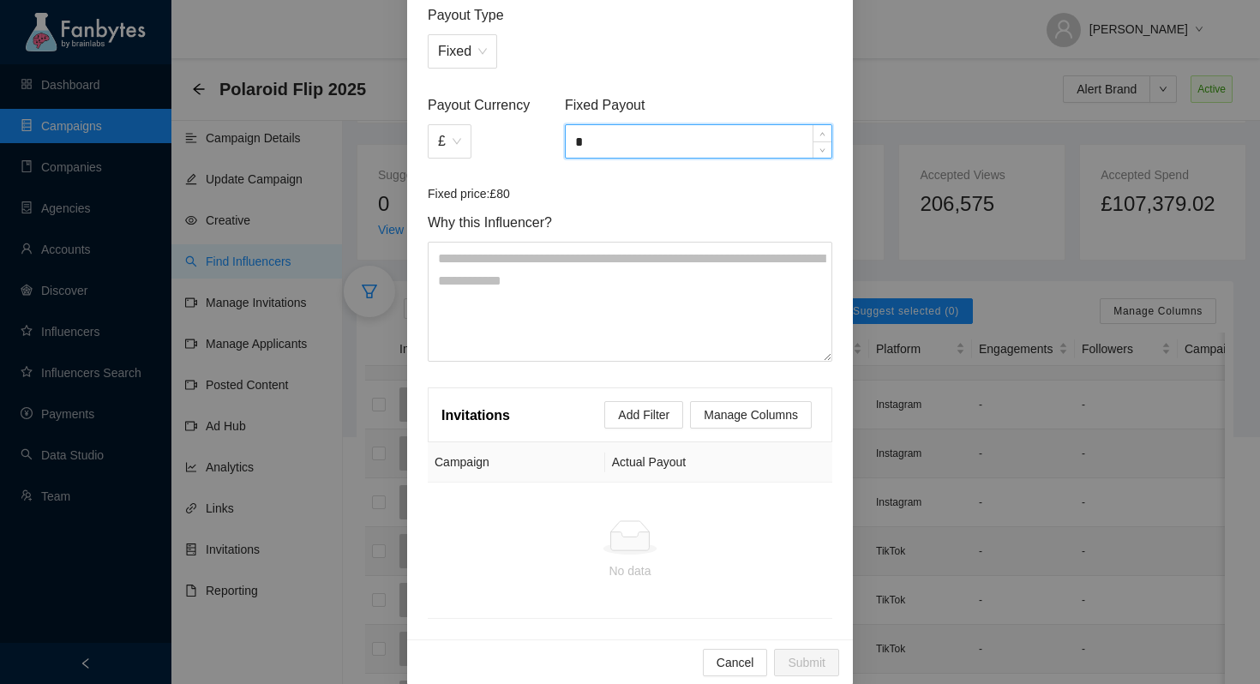
drag, startPoint x: 586, startPoint y: 143, endPoint x: 559, endPoint y: 142, distance: 27.4
click at [559, 143] on div "Payout Currency £ Fixed Payout *" at bounding box center [630, 139] width 412 height 90
type input "*****"
click at [634, 190] on article "Fixed price: £80" at bounding box center [630, 193] width 405 height 19
click at [686, 229] on span "Why this Influencer?" at bounding box center [630, 222] width 405 height 21
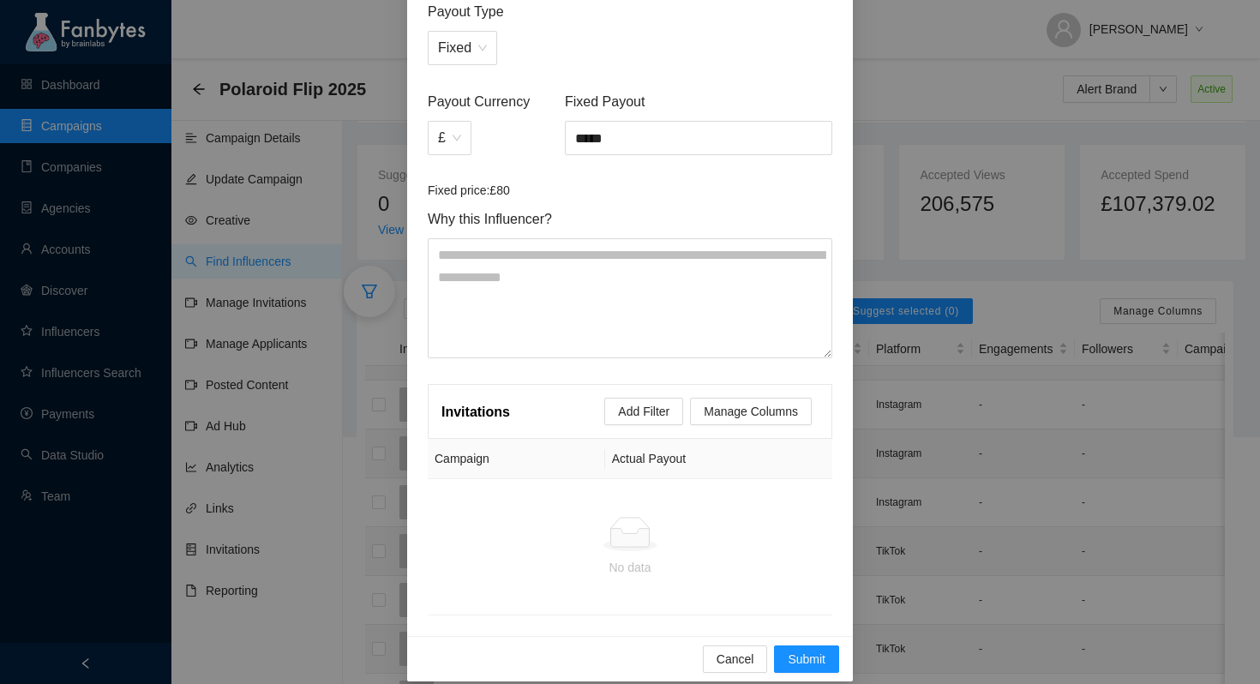
scroll to position [171, 0]
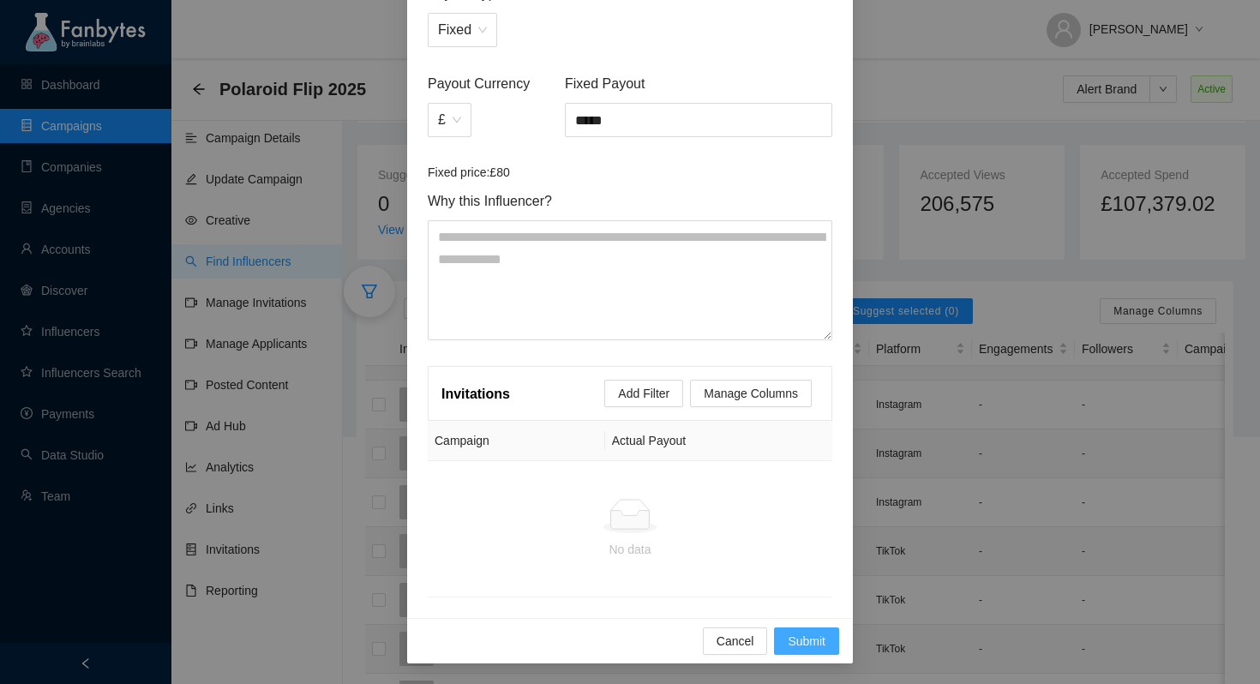
click at [817, 635] on span "Submit" at bounding box center [807, 641] width 38 height 19
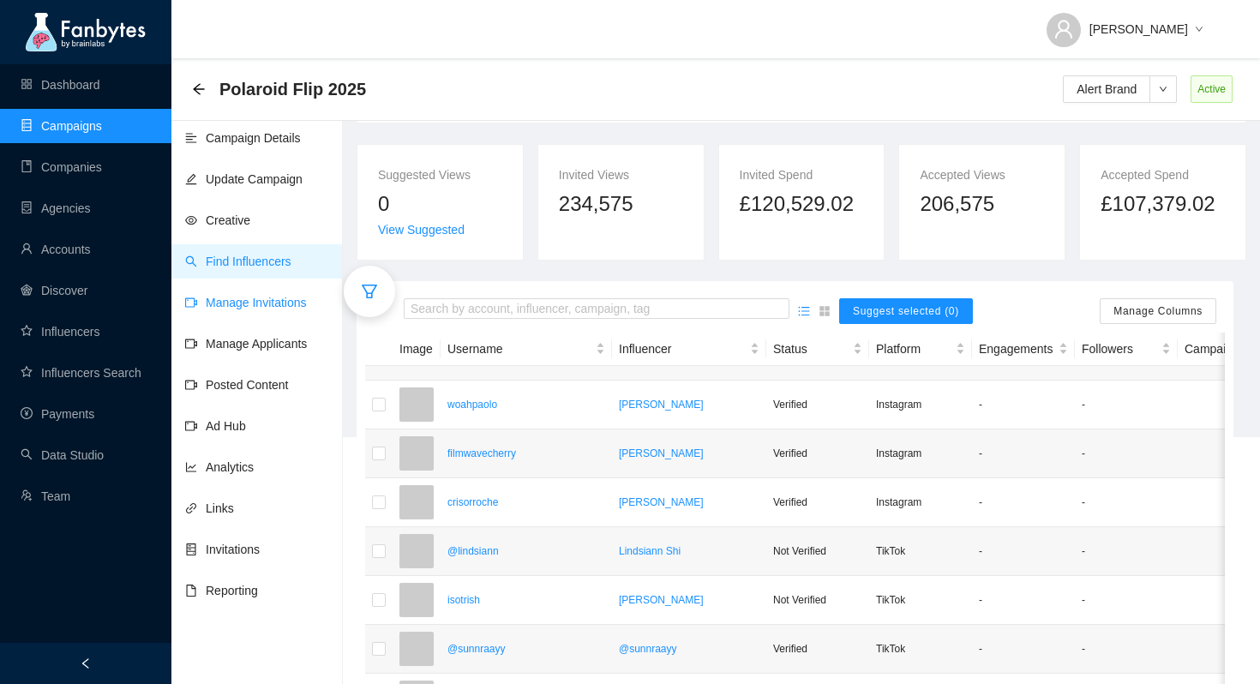
click at [255, 307] on link "Manage Invitations" at bounding box center [246, 303] width 122 height 14
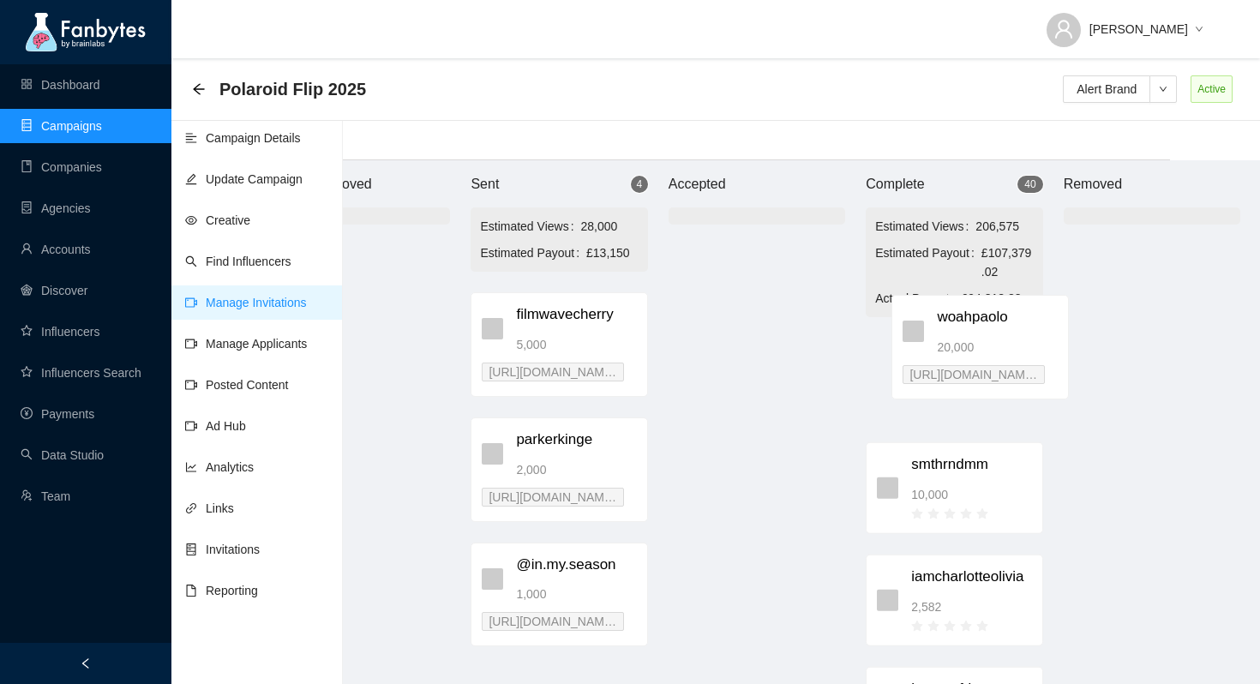
scroll to position [17, 101]
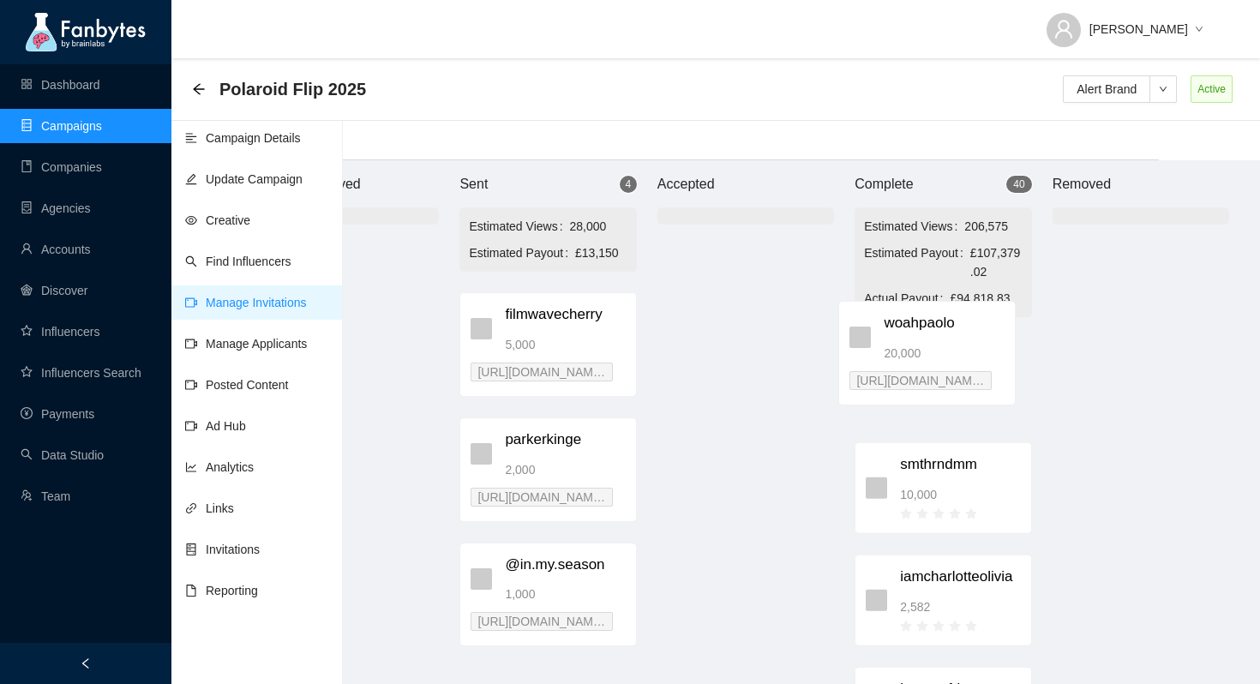
drag, startPoint x: 682, startPoint y: 344, endPoint x: 965, endPoint y: 350, distance: 283.0
click at [965, 352] on div "Brand Approved Sent 4 Estimated Views 28,000 Estimated Payout £13,150 woahpaolo…" at bounding box center [745, 422] width 1029 height 524
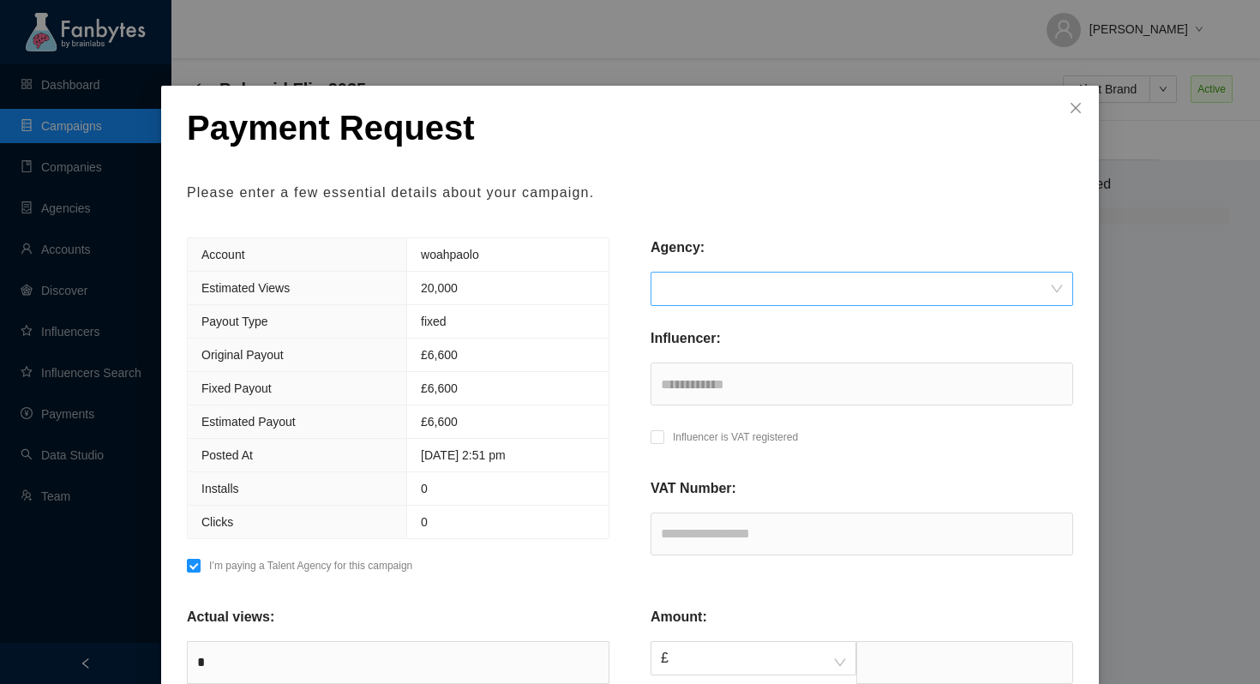
click at [717, 291] on input "search" at bounding box center [856, 289] width 390 height 33
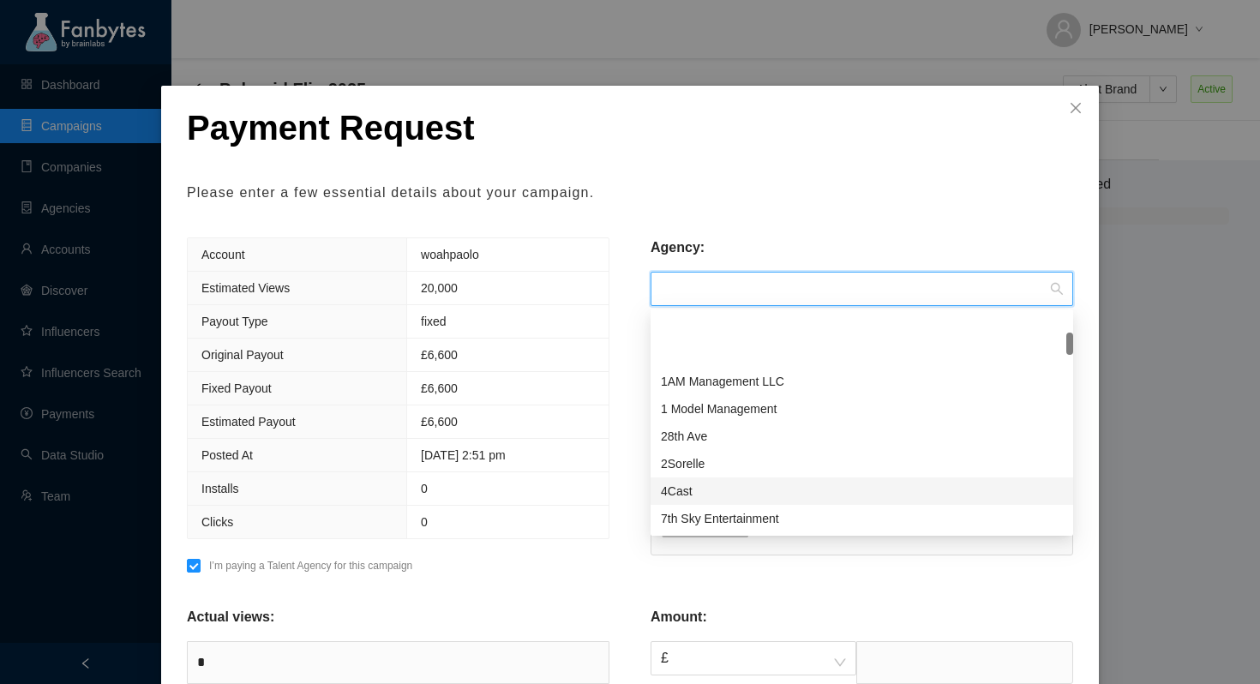
scroll to position [0, 0]
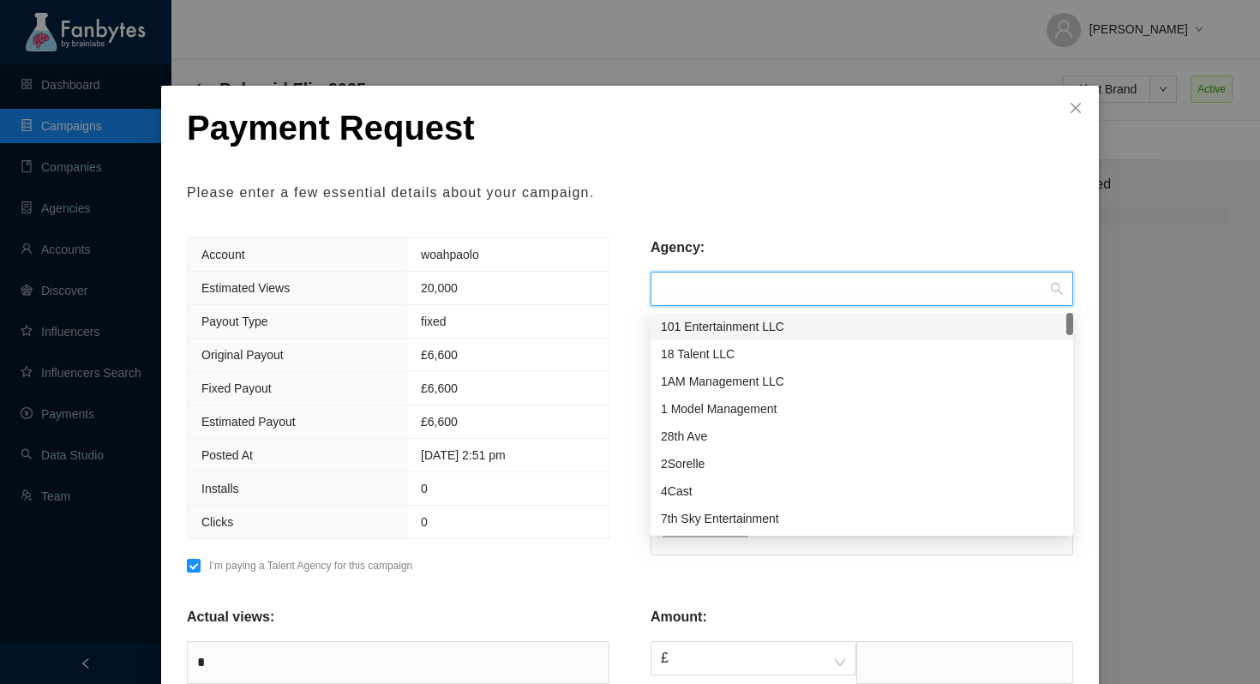
click at [718, 283] on input "search" at bounding box center [856, 289] width 390 height 33
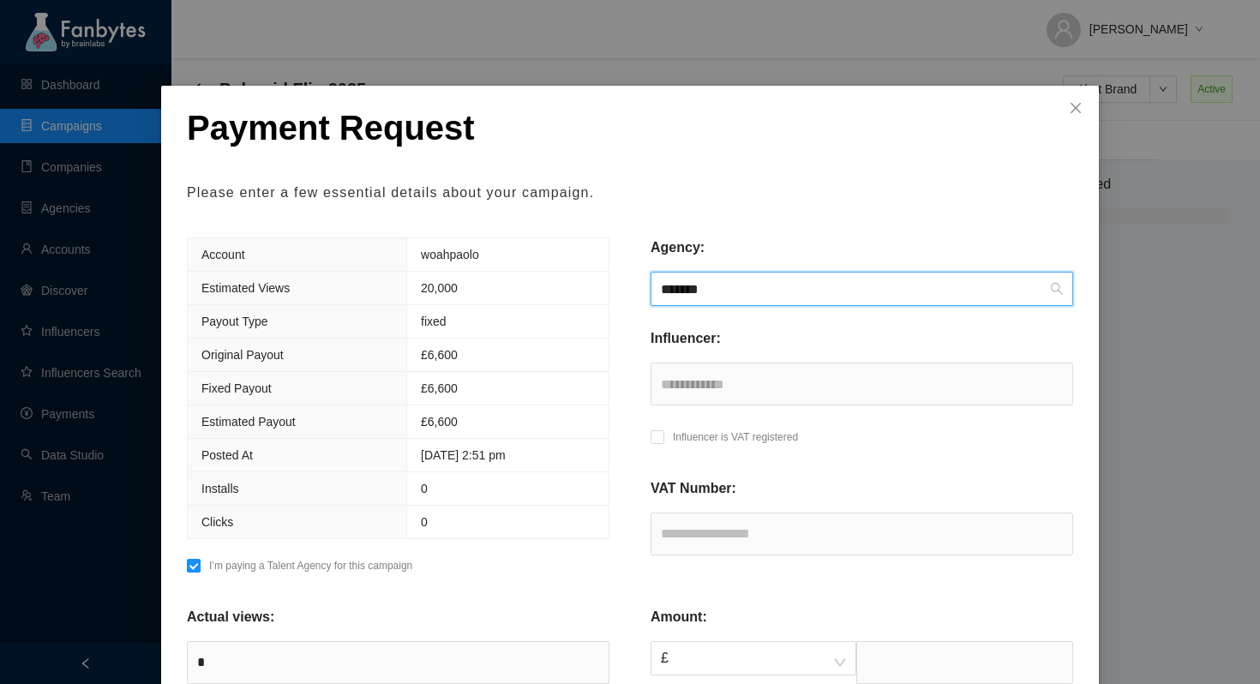
type input "*******"
click at [849, 176] on div "Payment Request Please enter a few essential details about your campaign." at bounding box center [630, 155] width 887 height 96
click at [744, 287] on input "search" at bounding box center [856, 289] width 390 height 33
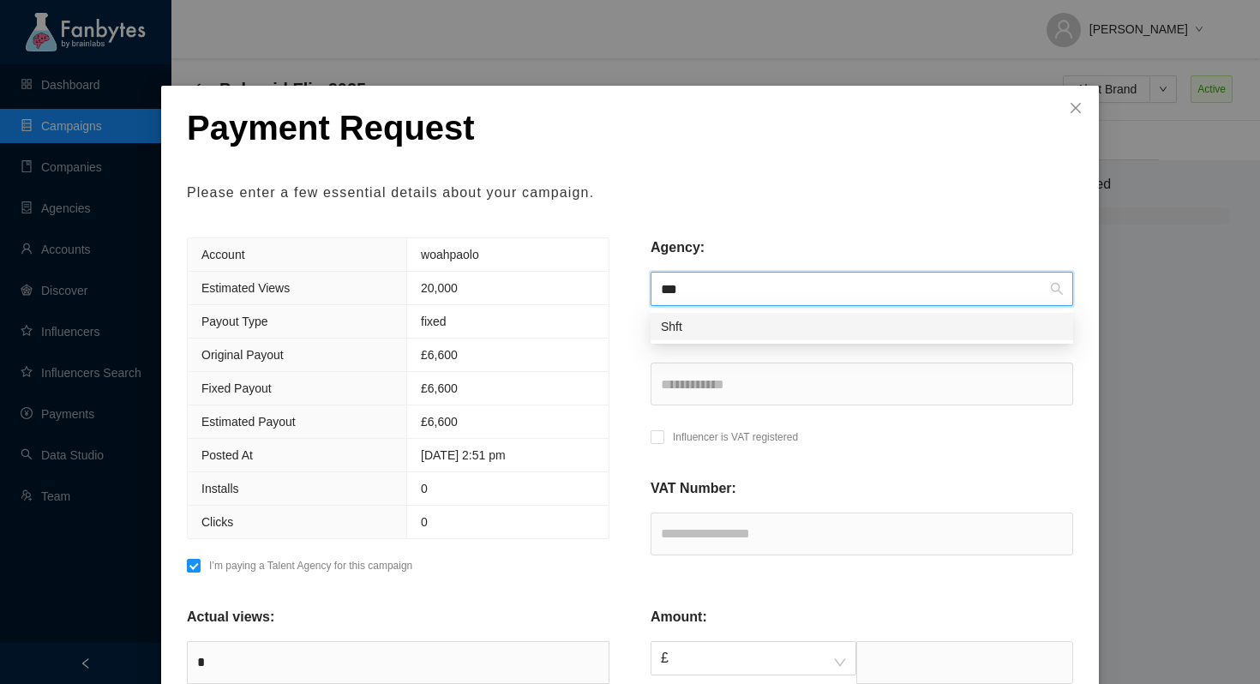
type input "****"
click at [722, 324] on div "Shft" at bounding box center [862, 326] width 402 height 19
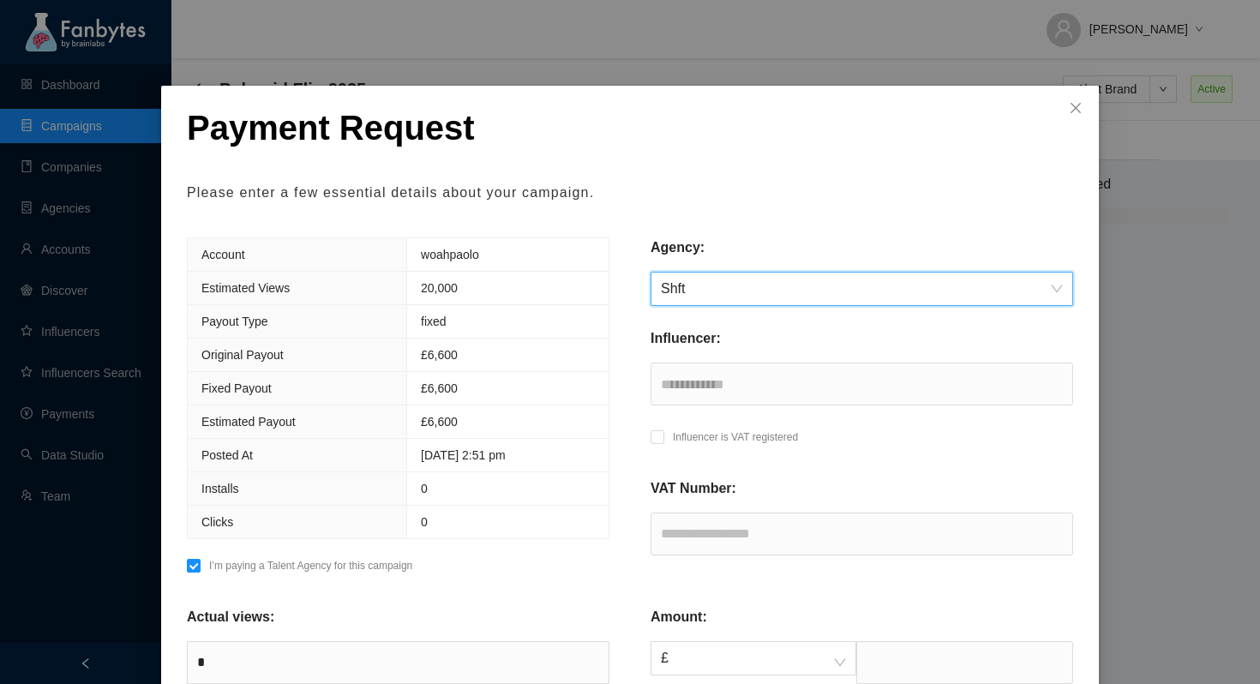
click at [617, 231] on form "**********" at bounding box center [630, 601] width 887 height 988
click at [695, 538] on input "text" at bounding box center [862, 534] width 423 height 43
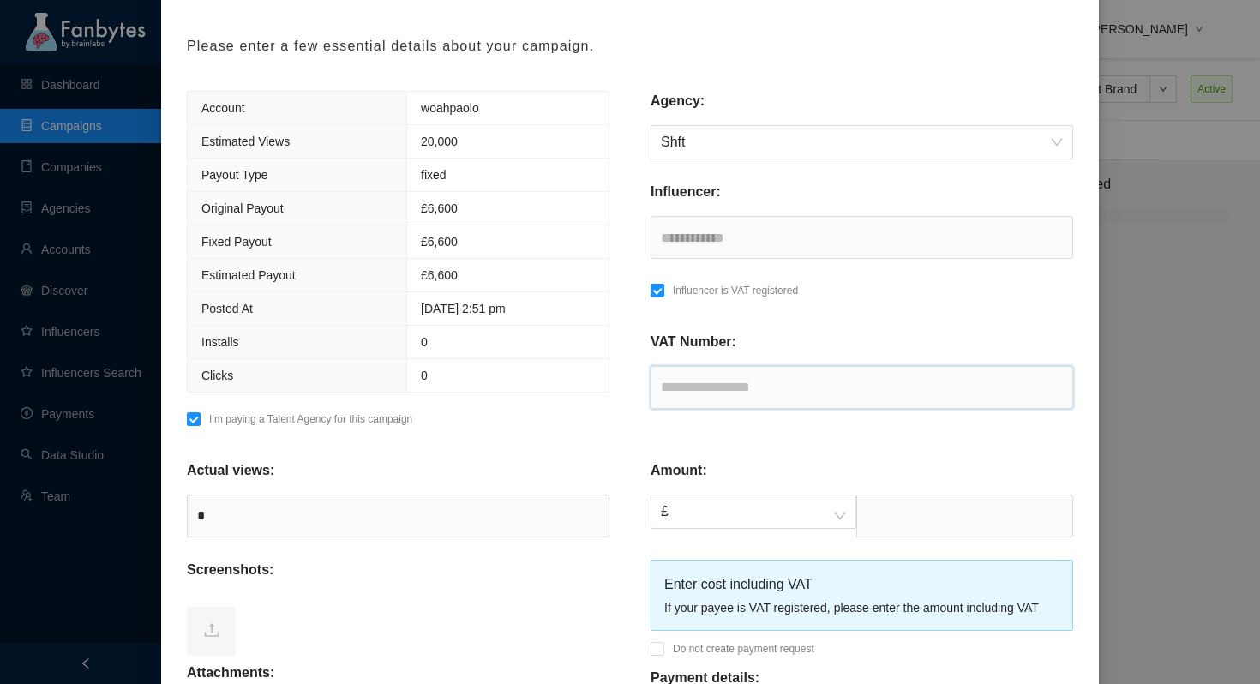
scroll to position [171, 0]
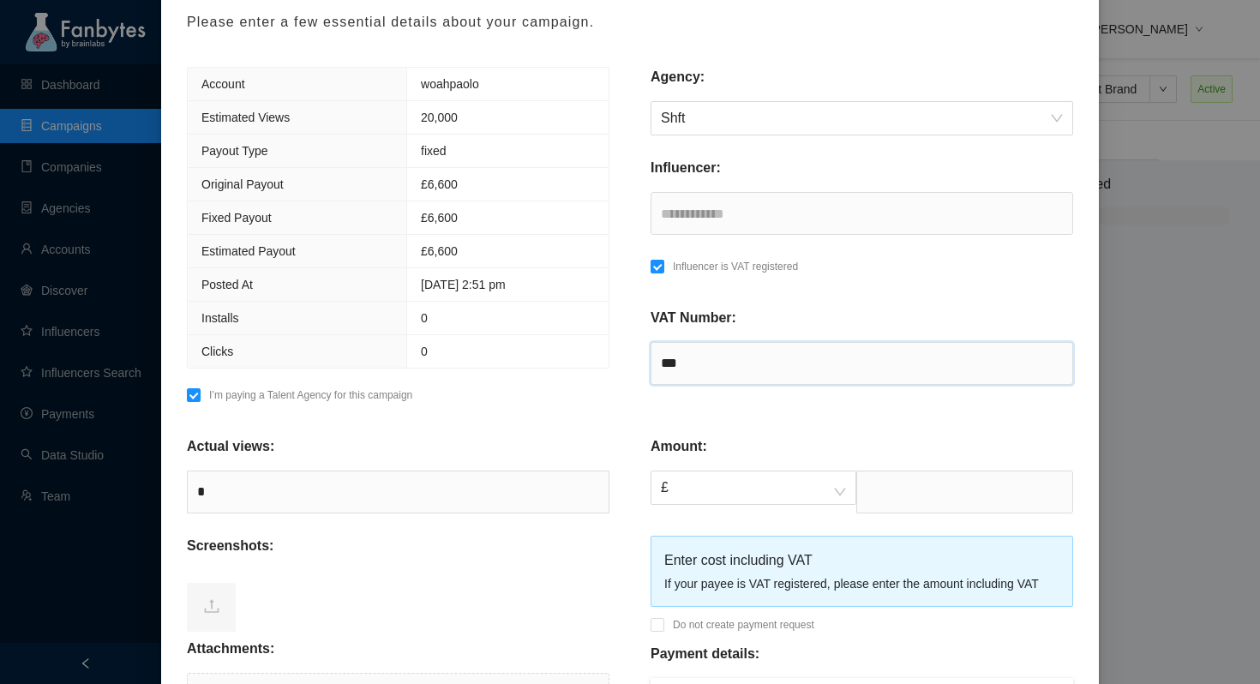
paste input "**********"
type input "**********"
click at [627, 403] on div "Account woahpaolo Estimated Views 20,000 Payout Type fixed Original Payout £ 6,…" at bounding box center [398, 240] width 464 height 347
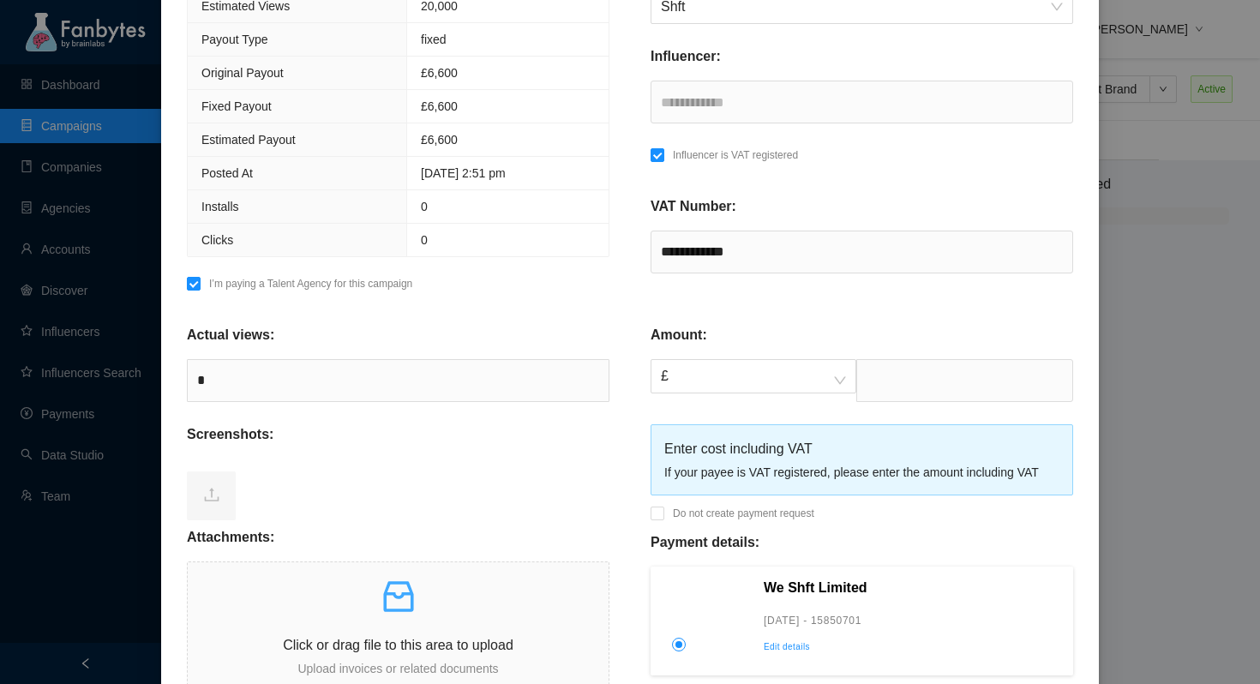
scroll to position [283, 0]
click at [896, 382] on input "text" at bounding box center [965, 379] width 217 height 43
type input "****"
click at [594, 444] on div "Screenshots:" at bounding box center [398, 441] width 423 height 34
click at [601, 310] on div "Actual views: * Screenshots: Attachments: Click or drag file to this area to up…" at bounding box center [398, 499] width 464 height 395
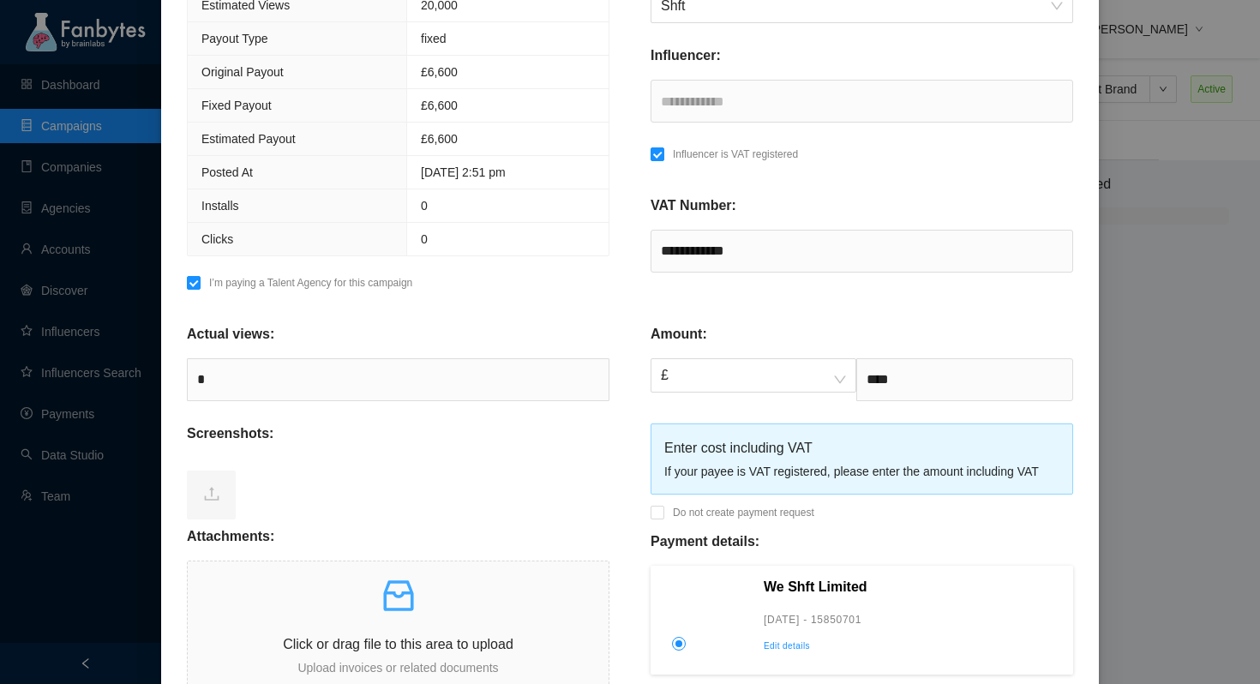
click at [601, 310] on div "Actual views: * Screenshots: Attachments: Click or drag file to this area to up…" at bounding box center [398, 499] width 464 height 395
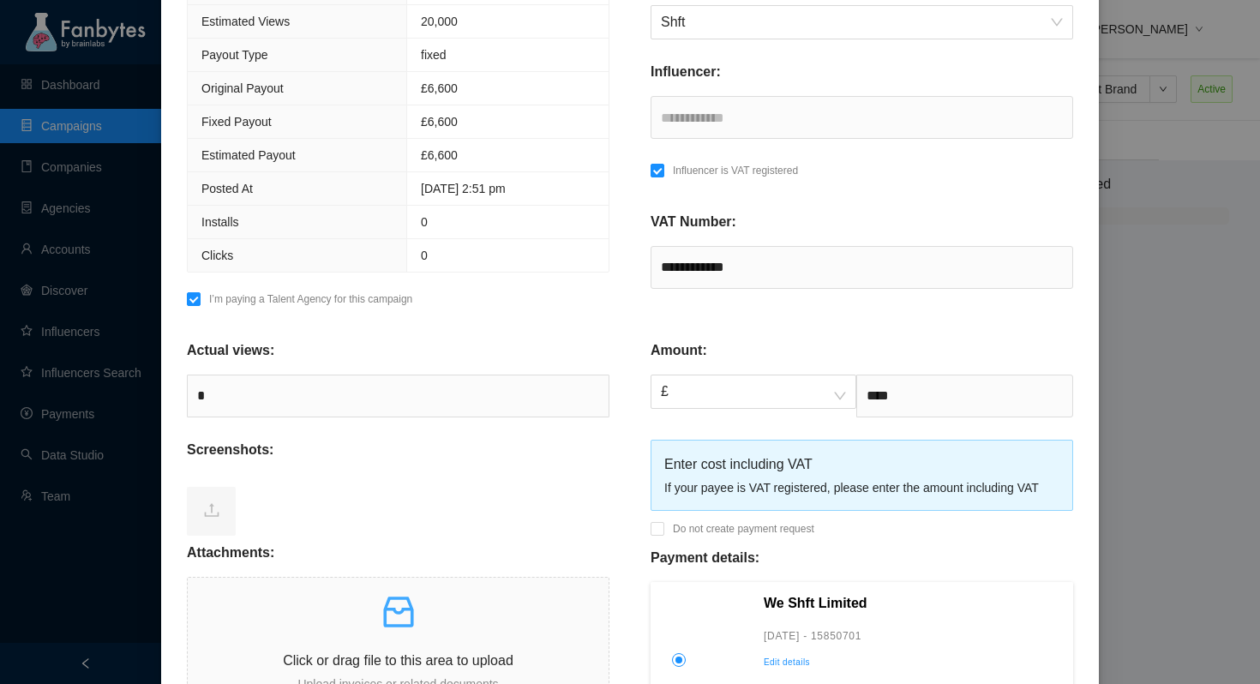
scroll to position [379, 0]
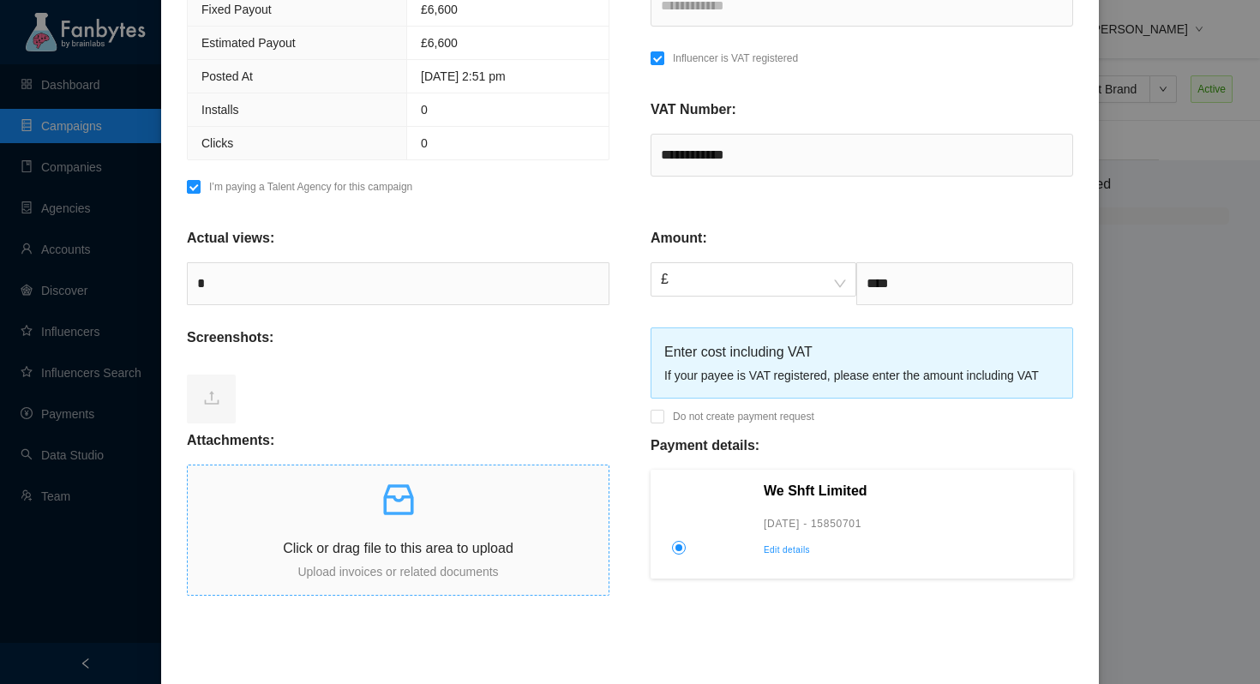
click at [417, 514] on icon "inbox" at bounding box center [398, 499] width 41 height 41
click at [390, 519] on icon "inbox" at bounding box center [398, 499] width 41 height 41
click at [784, 551] on p "Edit details" at bounding box center [913, 550] width 298 height 15
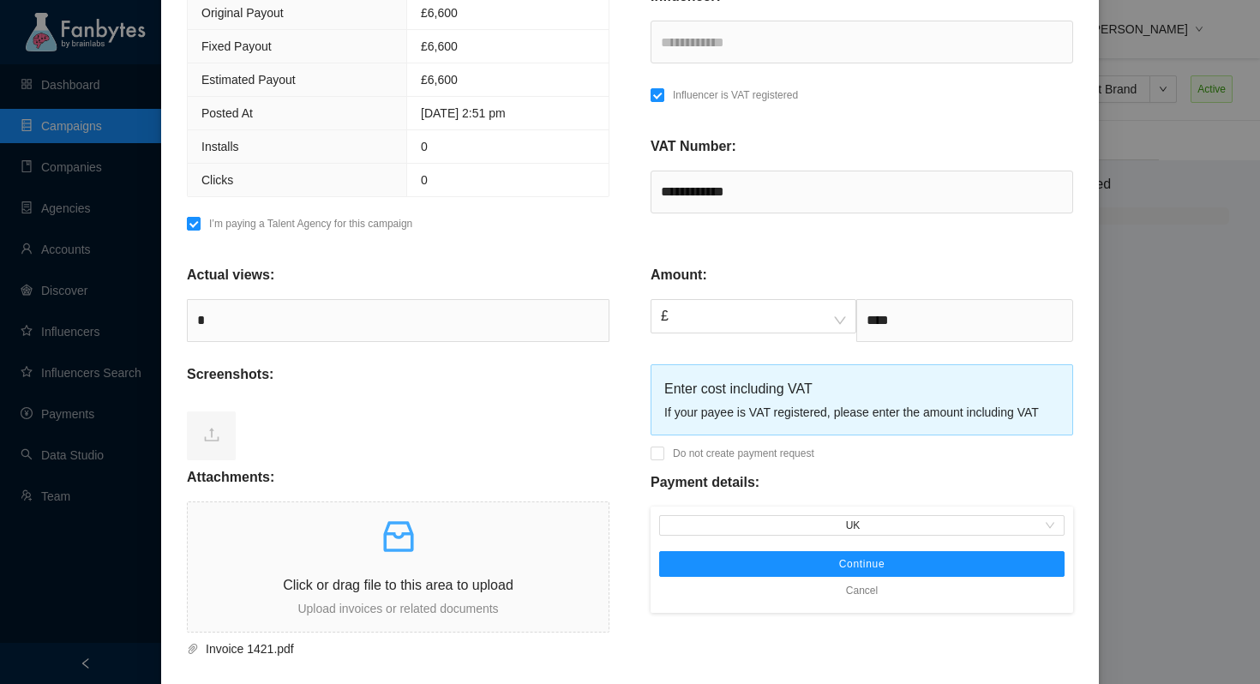
scroll to position [358, 0]
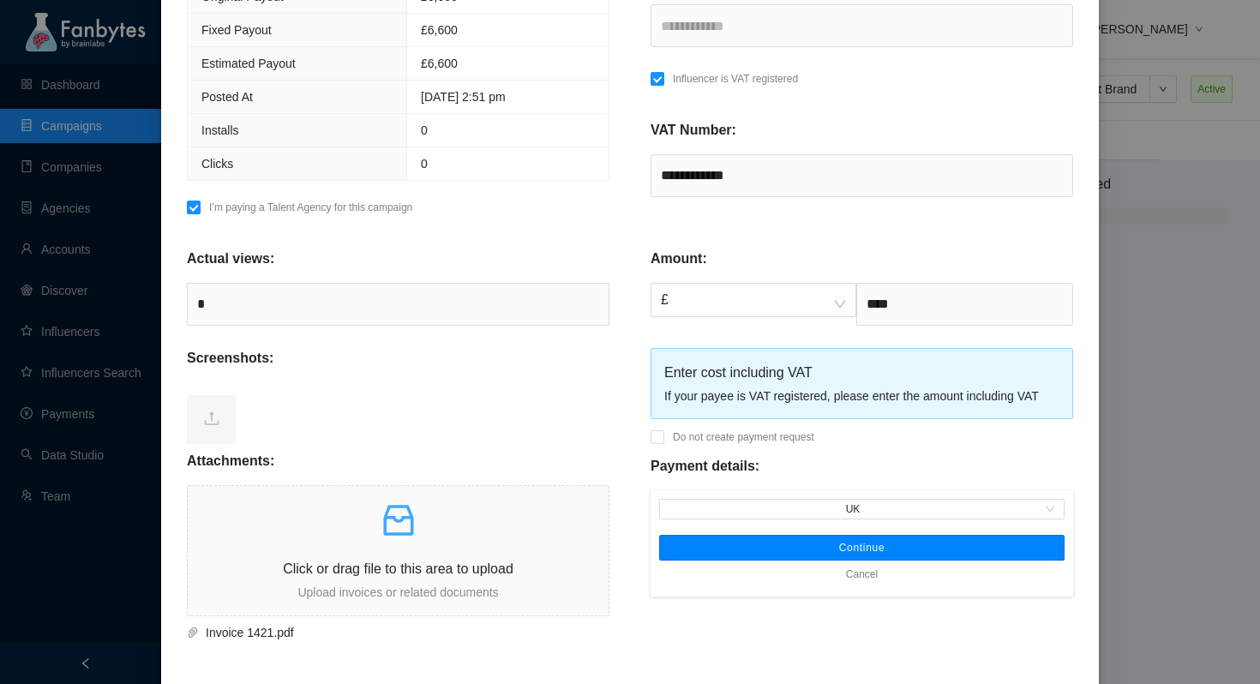
click at [797, 551] on button "Continue" at bounding box center [862, 548] width 406 height 26
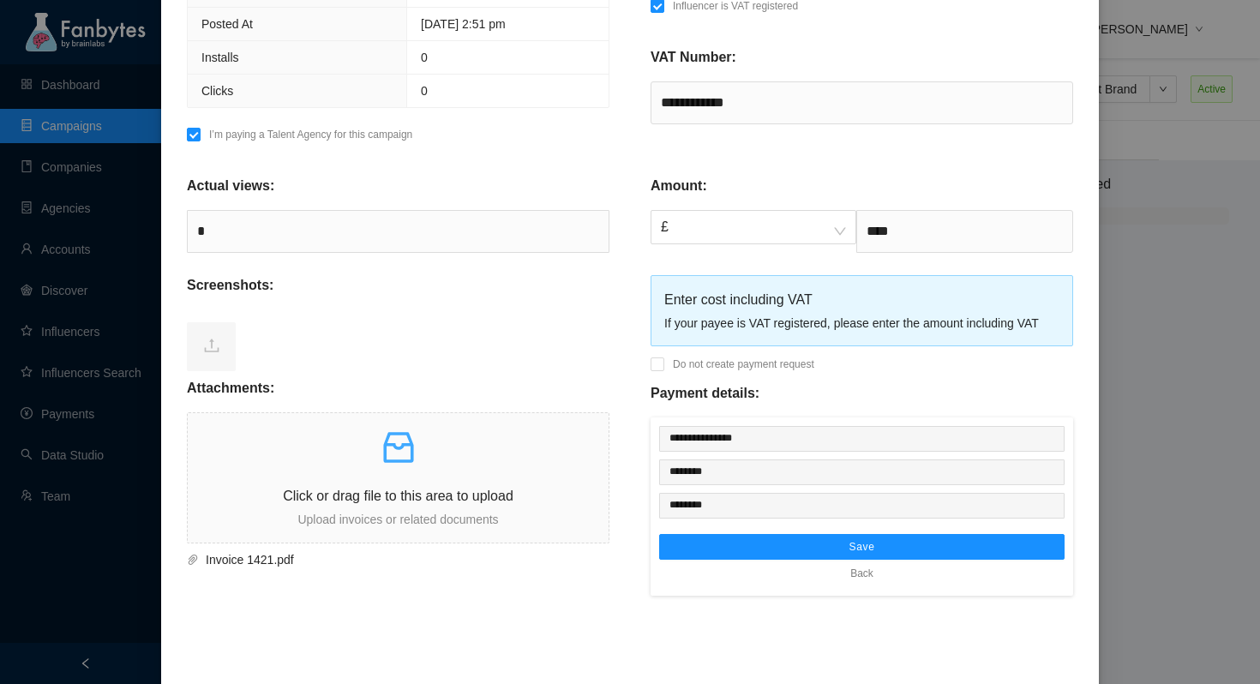
scroll to position [440, 0]
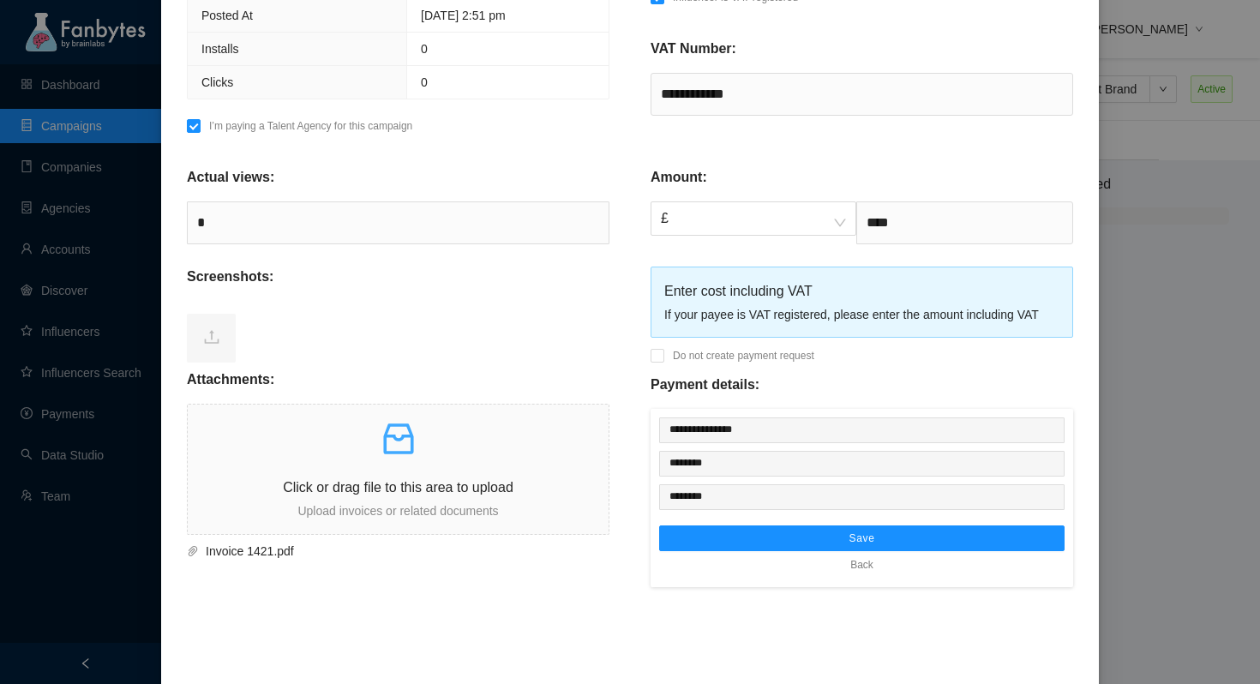
click at [603, 358] on div at bounding box center [398, 335] width 423 height 69
click at [892, 538] on button "Save" at bounding box center [862, 539] width 406 height 26
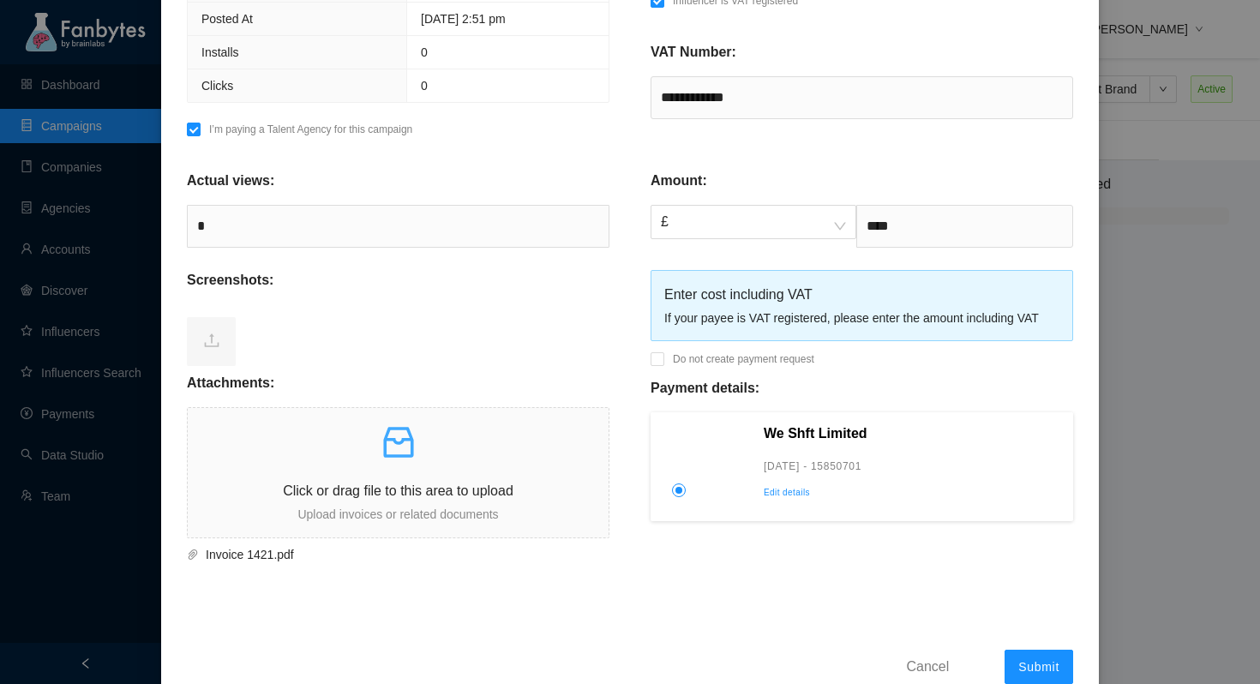
scroll to position [478, 0]
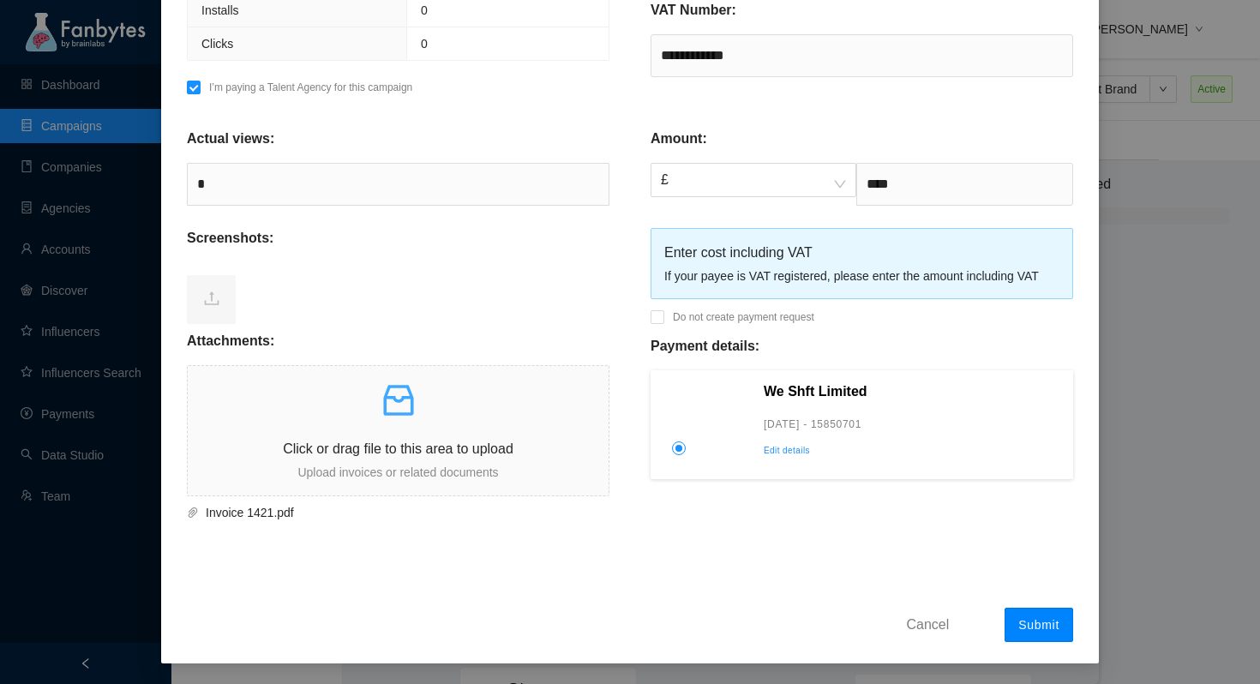
click at [1043, 624] on span "Submit" at bounding box center [1039, 625] width 41 height 14
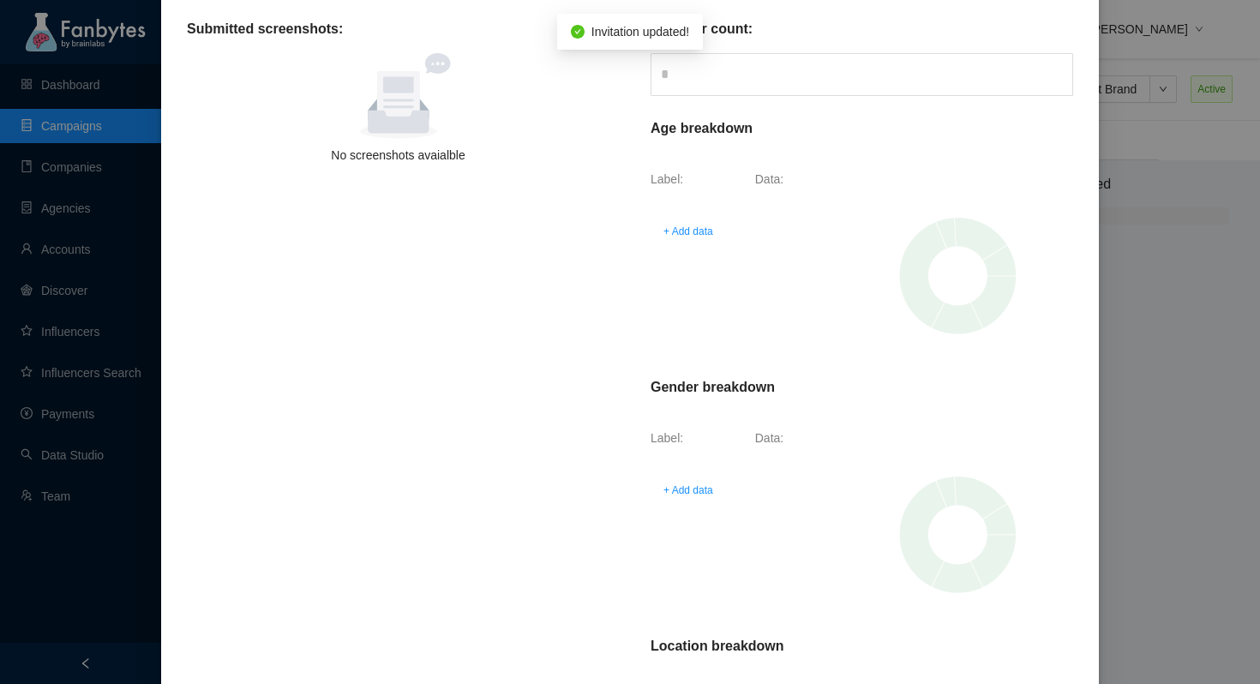
scroll to position [0, 0]
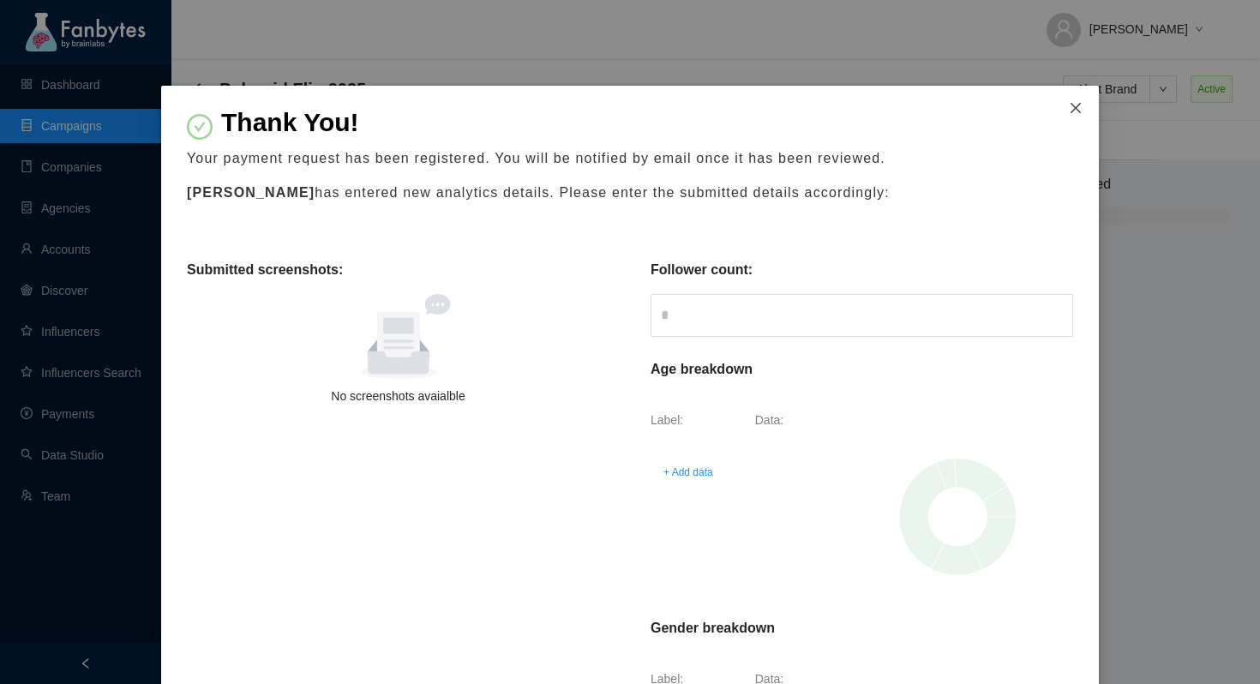
click at [1073, 114] on icon "close" at bounding box center [1076, 108] width 14 height 14
